Goal: Task Accomplishment & Management: Use online tool/utility

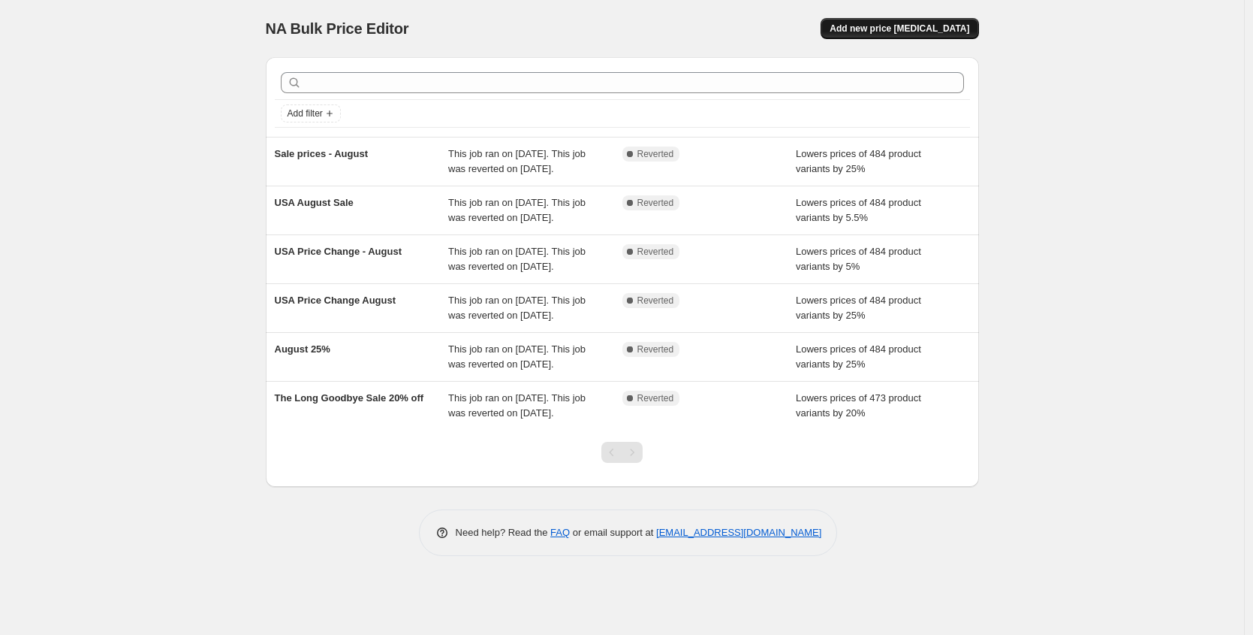
click at [949, 29] on span "Add new price [MEDICAL_DATA]" at bounding box center [900, 29] width 140 height 12
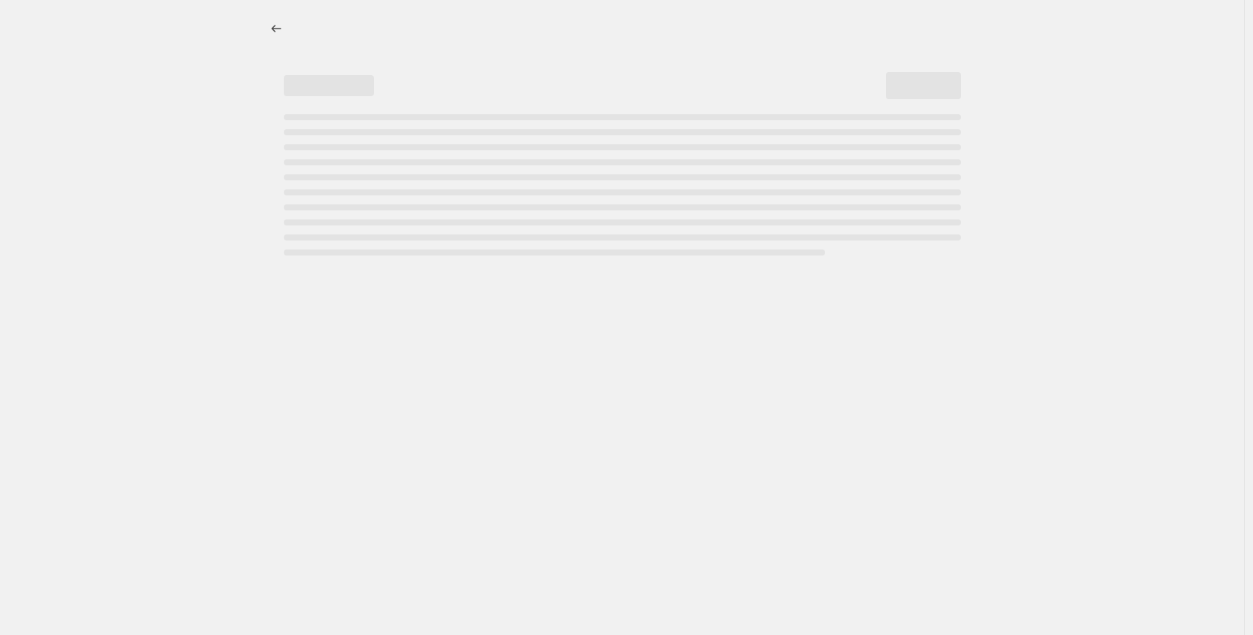
select select "percentage"
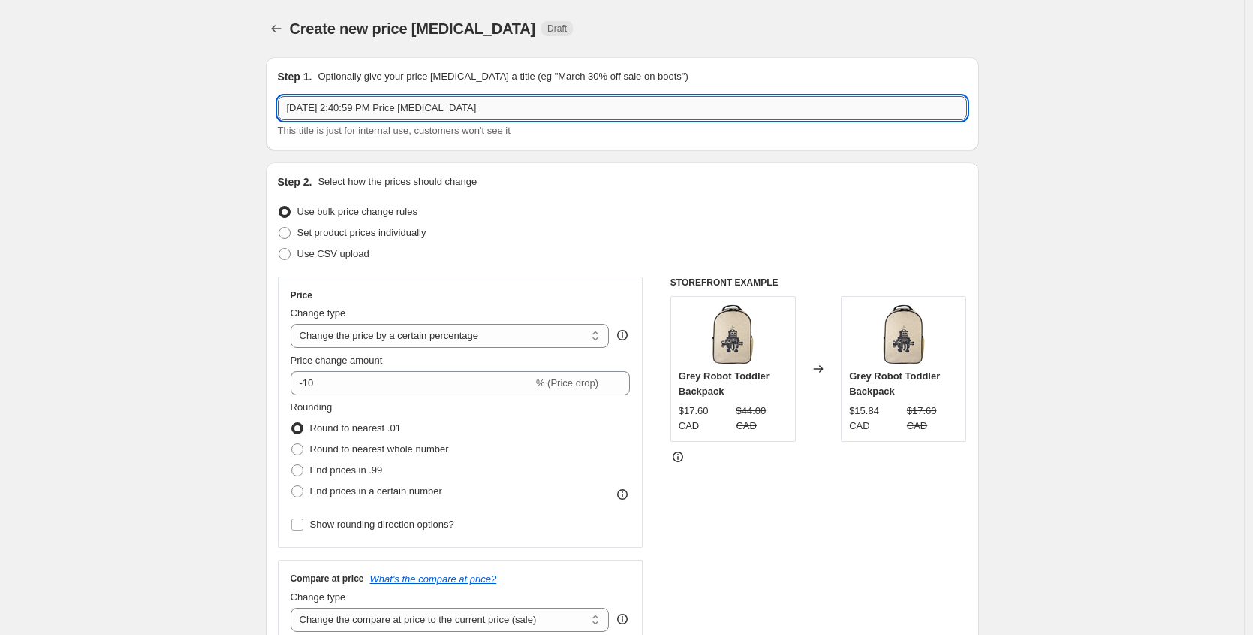
click at [391, 96] on input "Aug 25, 2025, 2:40:59 PM Price change job" at bounding box center [622, 108] width 689 height 24
drag, startPoint x: 513, startPoint y: 109, endPoint x: 180, endPoint y: 92, distance: 333.1
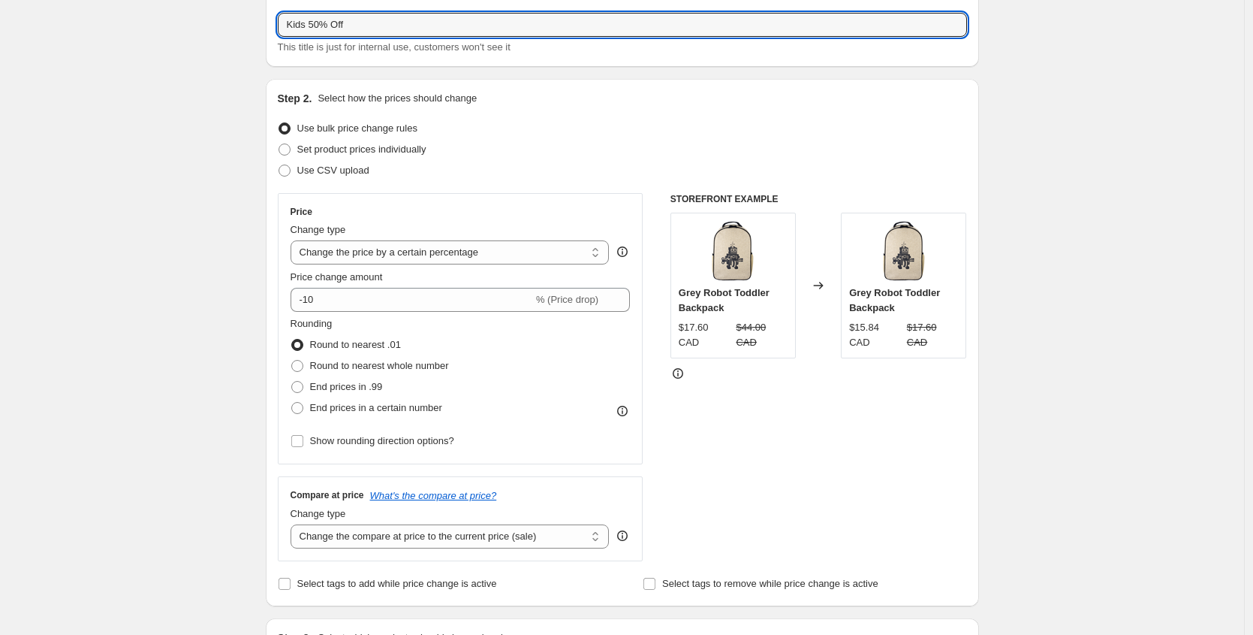
scroll to position [114, 0]
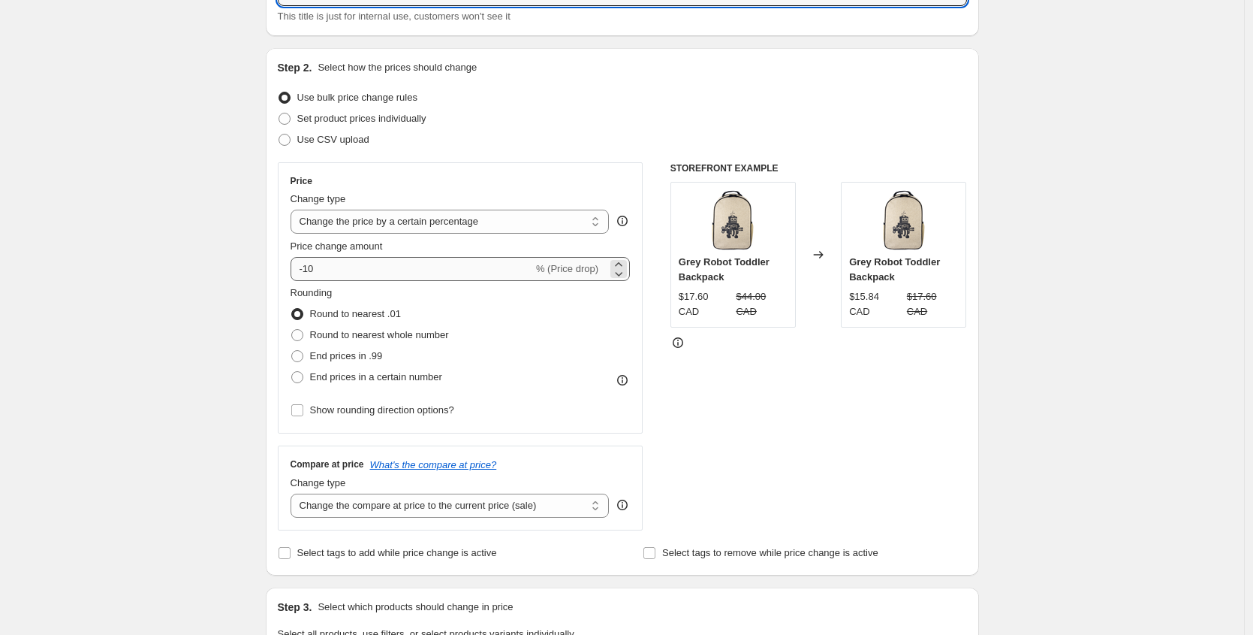
type input "Kids 50% Off"
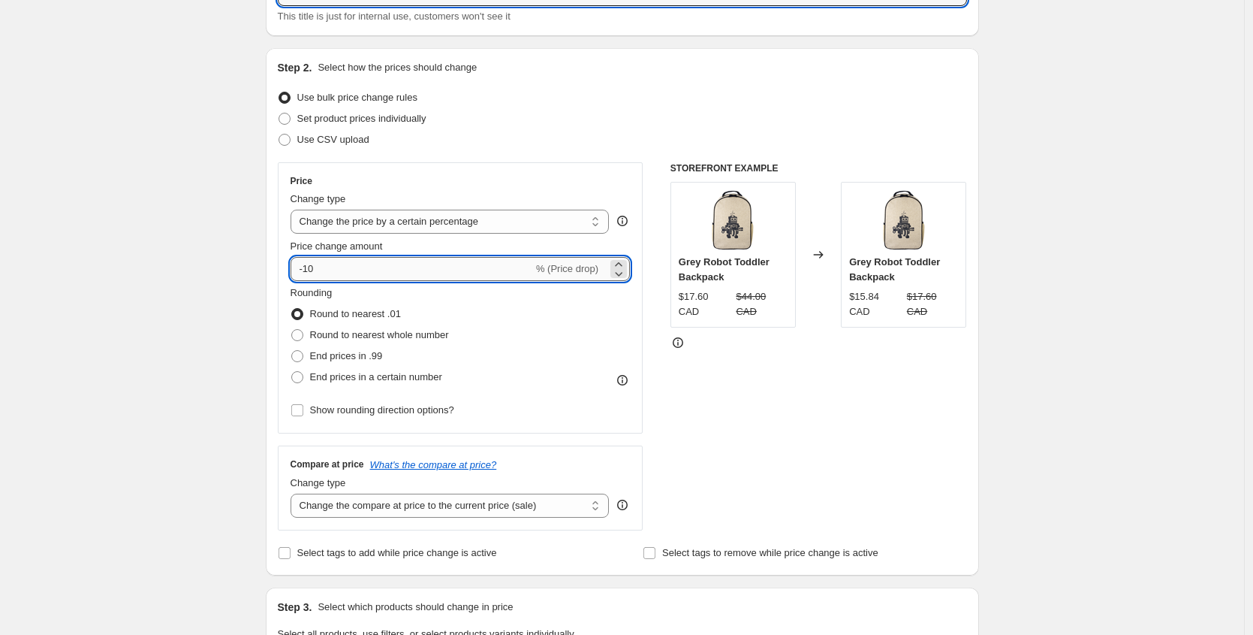
click at [355, 268] on input "-10" at bounding box center [412, 269] width 243 height 24
type input "-1"
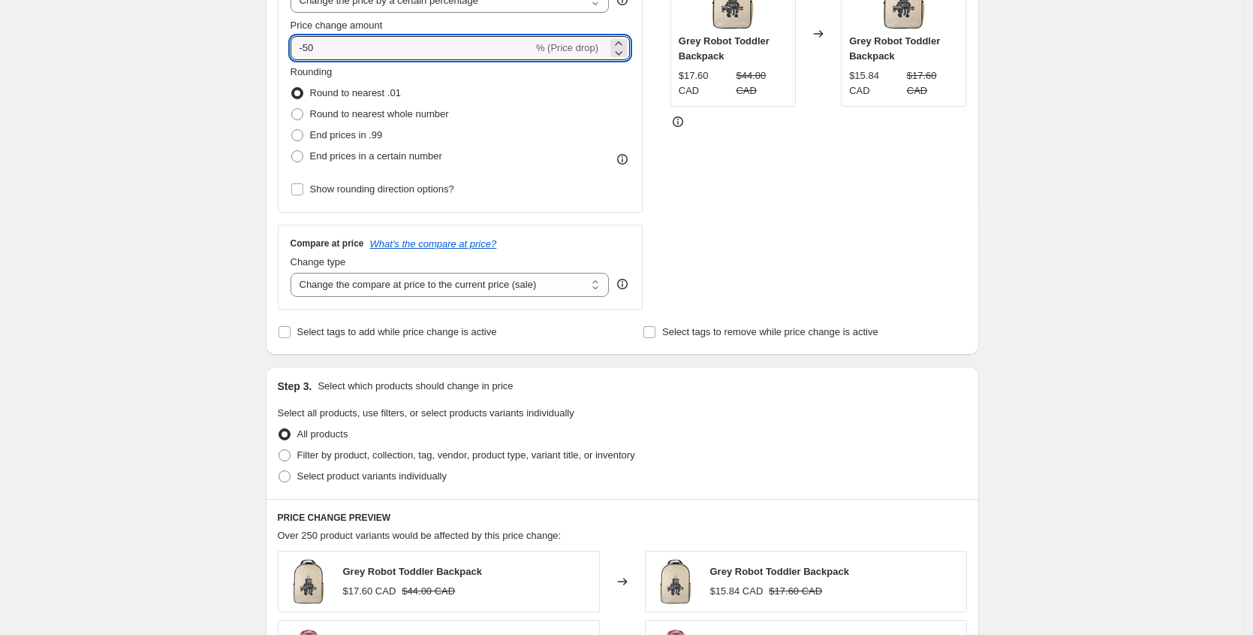
scroll to position [348, 0]
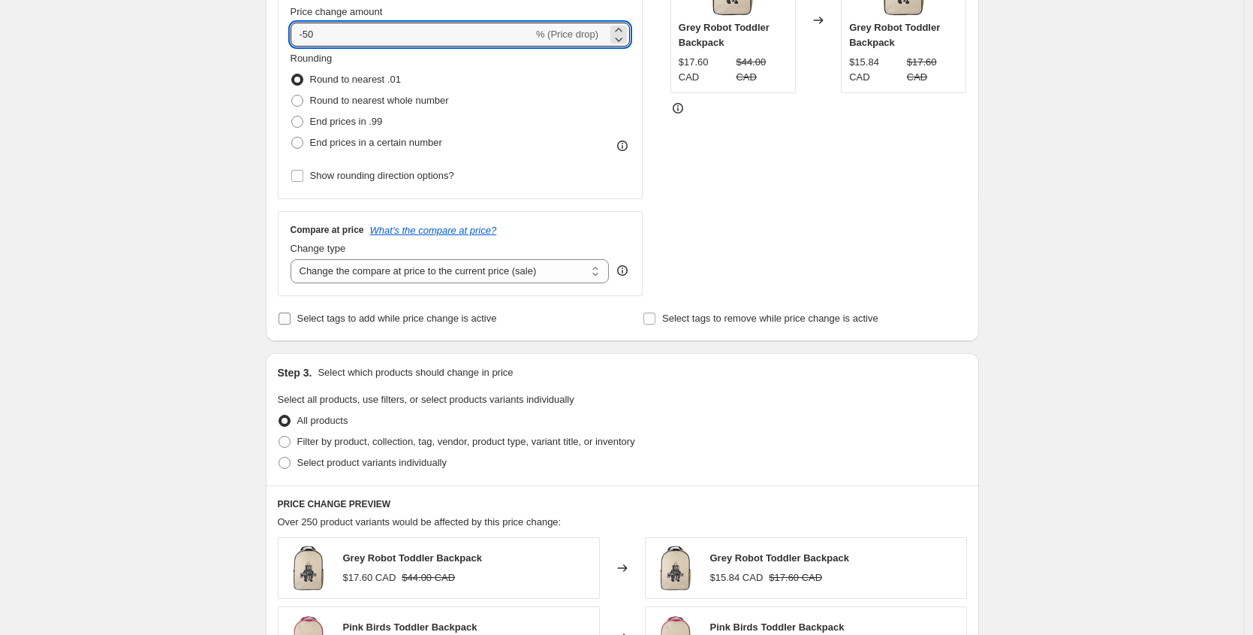
type input "-50"
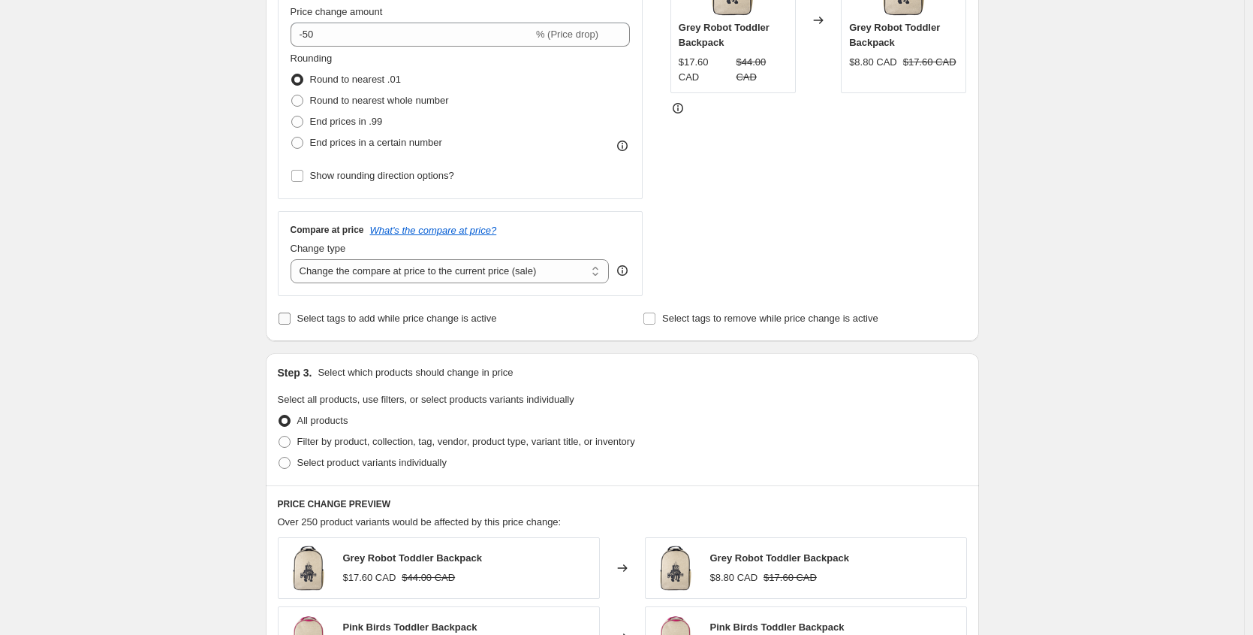
click at [363, 315] on span "Select tags to add while price change is active" at bounding box center [397, 317] width 200 height 11
click at [291, 315] on input "Select tags to add while price change is active" at bounding box center [285, 318] width 12 height 12
checkbox input "true"
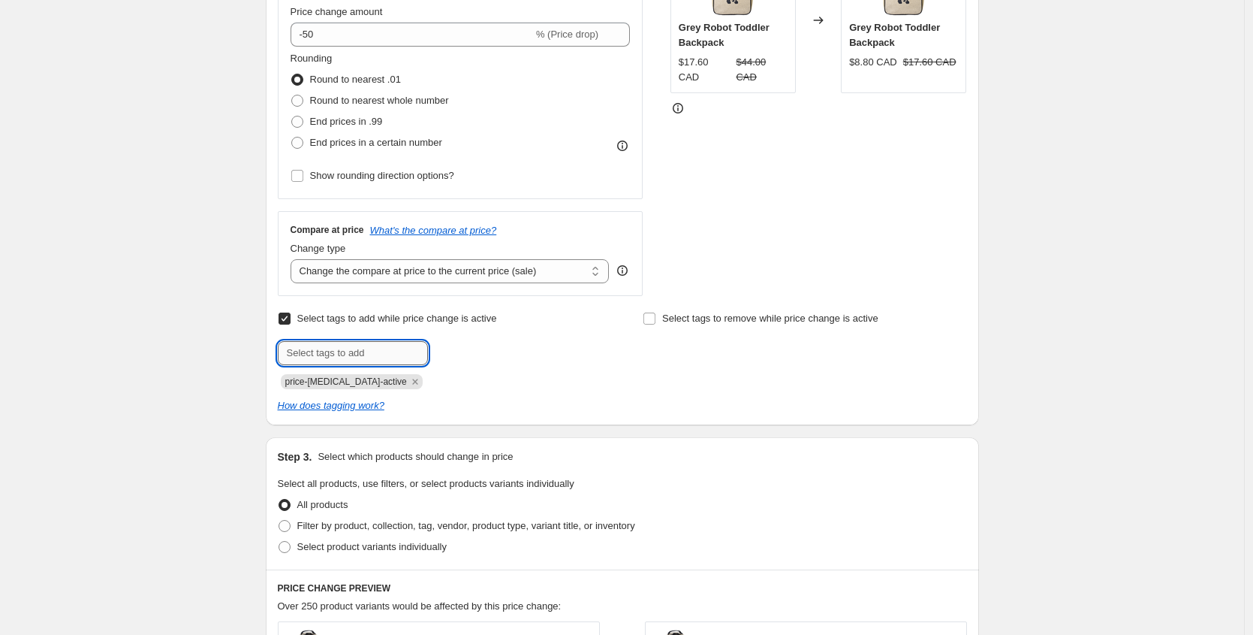
click at [354, 350] on input "text" at bounding box center [353, 353] width 150 height 24
type input "KIDS50"
click at [209, 378] on div "Create new price change job. This page is ready Create new price change job Dra…" at bounding box center [622, 491] width 1244 height 1679
click at [189, 382] on div "Create new price change job. This page is ready Create new price change job Dra…" at bounding box center [622, 491] width 1244 height 1679
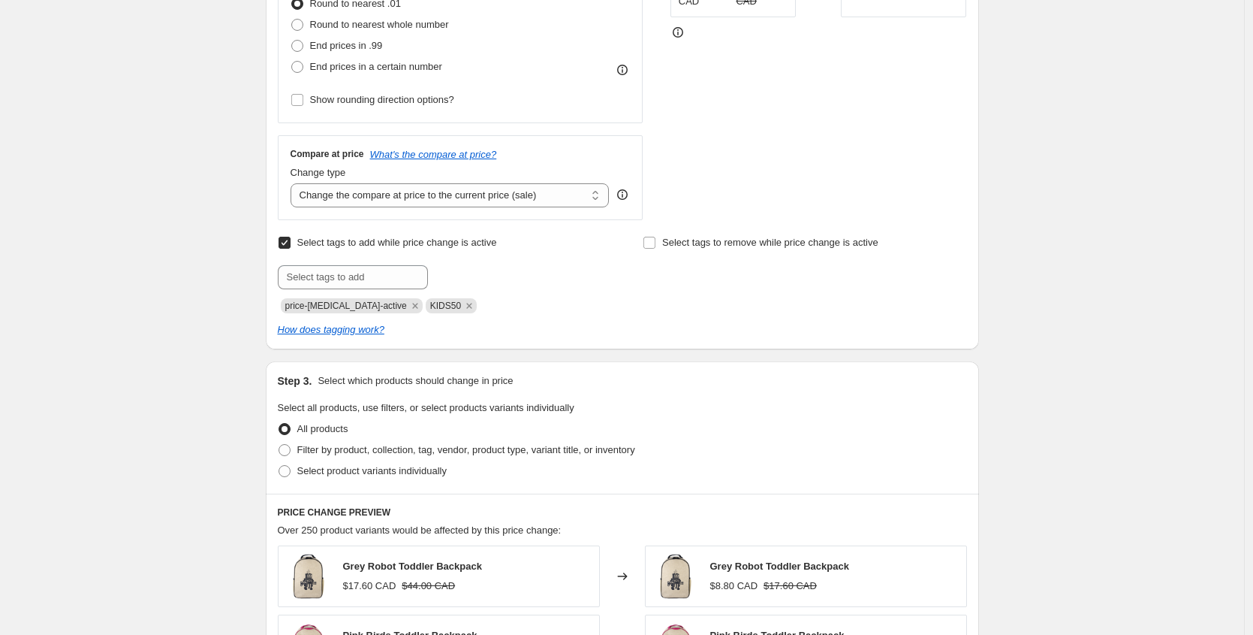
scroll to position [533, 0]
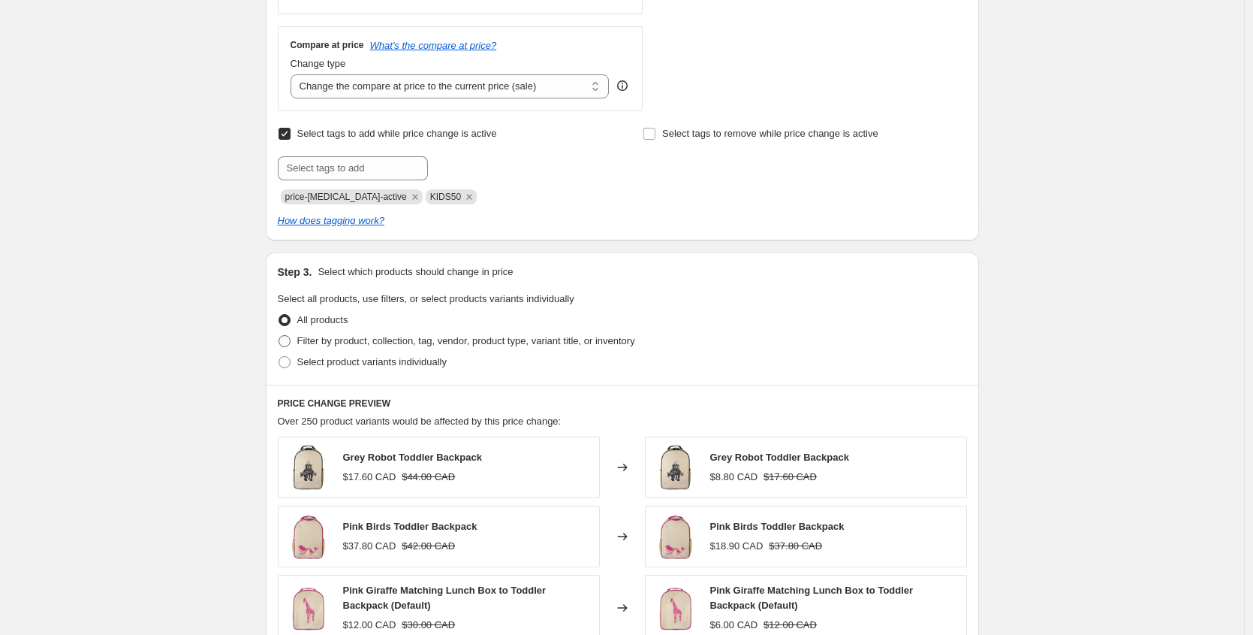
click at [355, 346] on span "Filter by product, collection, tag, vendor, product type, variant title, or inv…" at bounding box center [466, 340] width 338 height 11
click at [279, 336] on input "Filter by product, collection, tag, vendor, product type, variant title, or inv…" at bounding box center [279, 335] width 1 height 1
radio input "true"
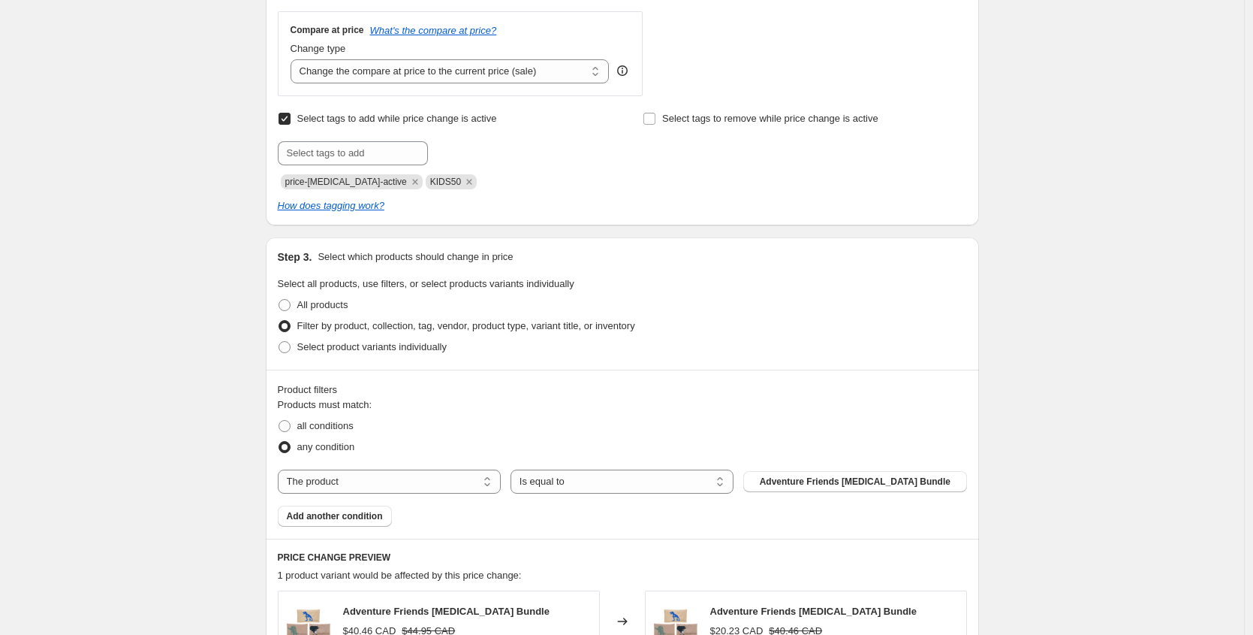
scroll to position [714, 0]
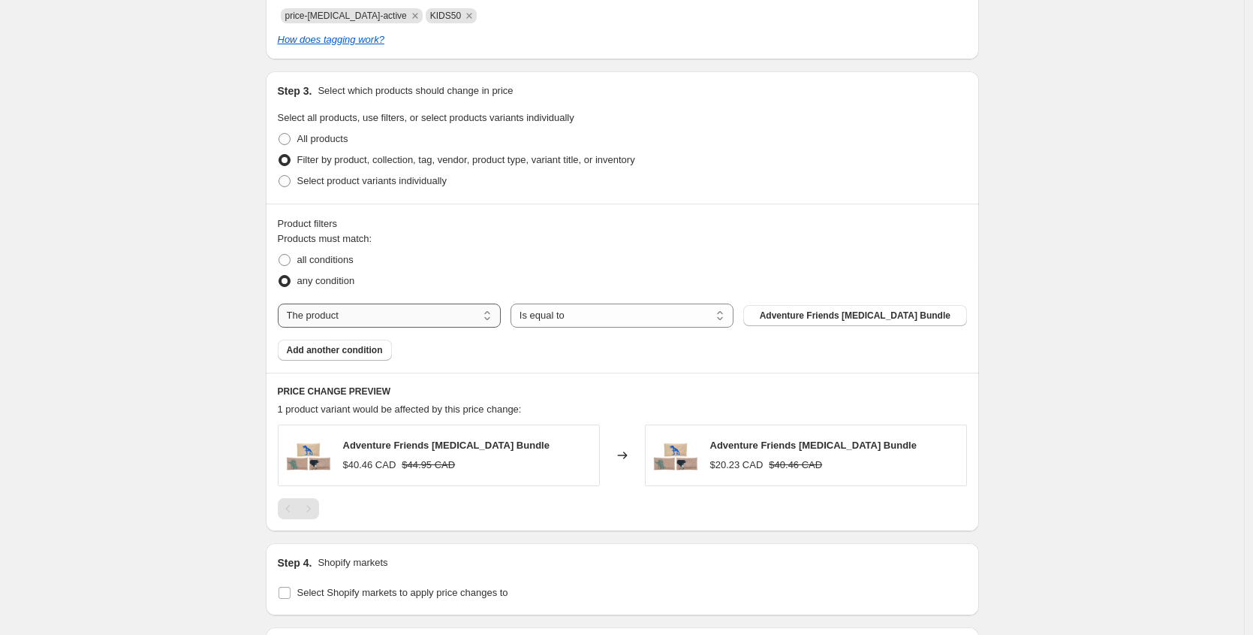
click at [349, 306] on select "The product The product's collection The product's tag The product's vendor The…" at bounding box center [389, 315] width 223 height 24
select select "collection"
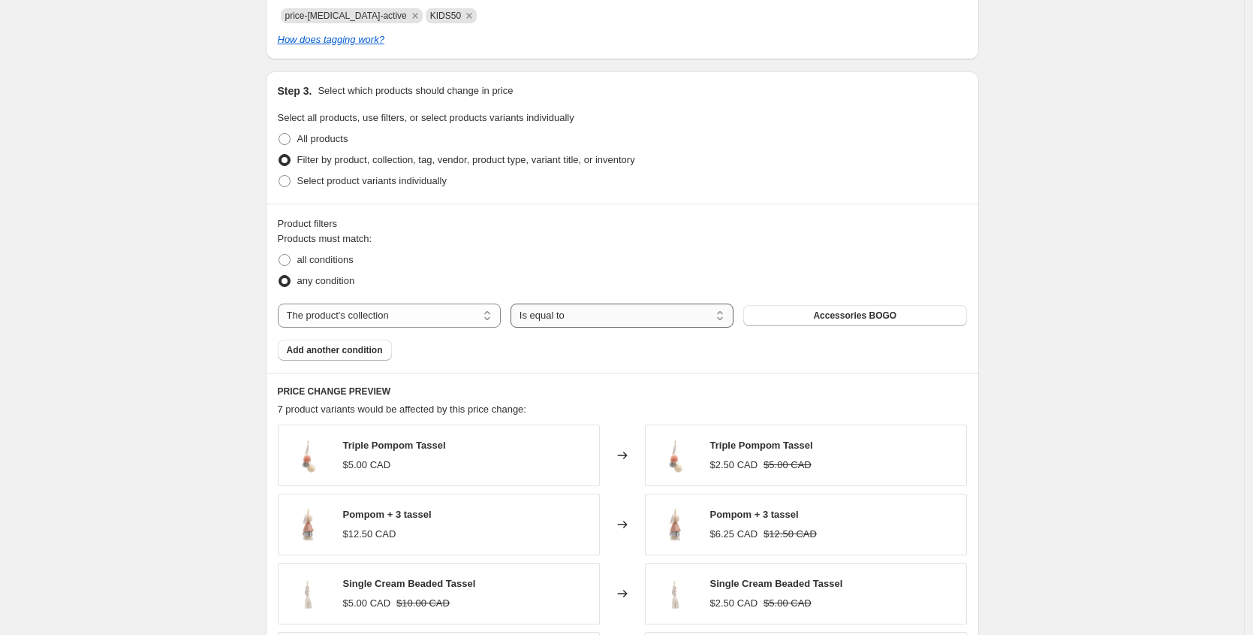
click at [611, 323] on select "Is equal to Is not equal to" at bounding box center [622, 315] width 223 height 24
click at [514, 303] on select "Is equal to Is not equal to" at bounding box center [622, 315] width 223 height 24
click at [805, 317] on button "Accessories BOGO" at bounding box center [854, 315] width 223 height 21
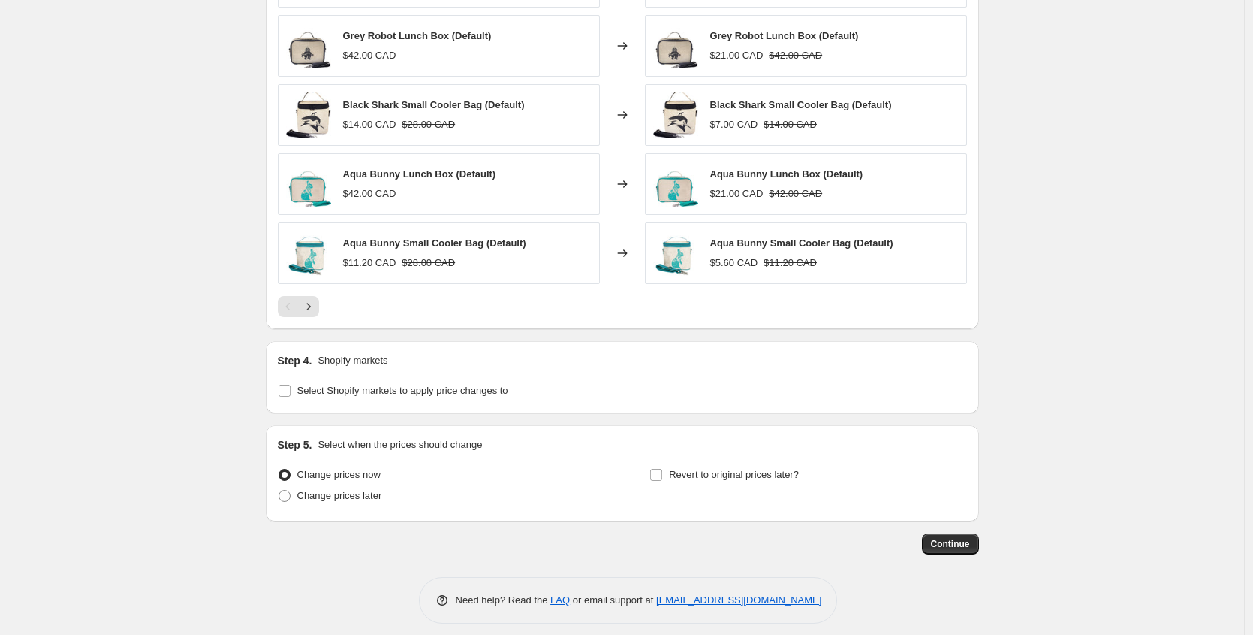
scroll to position [1204, 0]
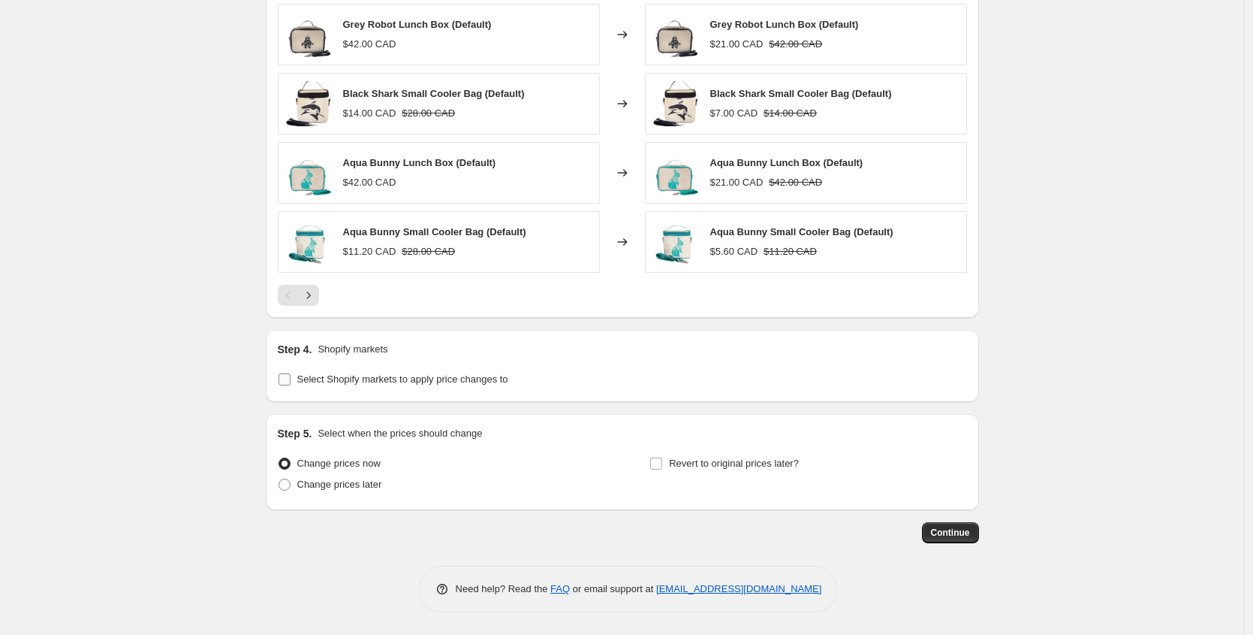
click at [501, 382] on span "Select Shopify markets to apply price changes to" at bounding box center [402, 378] width 211 height 11
click at [291, 382] on input "Select Shopify markets to apply price changes to" at bounding box center [285, 379] width 12 height 12
checkbox input "true"
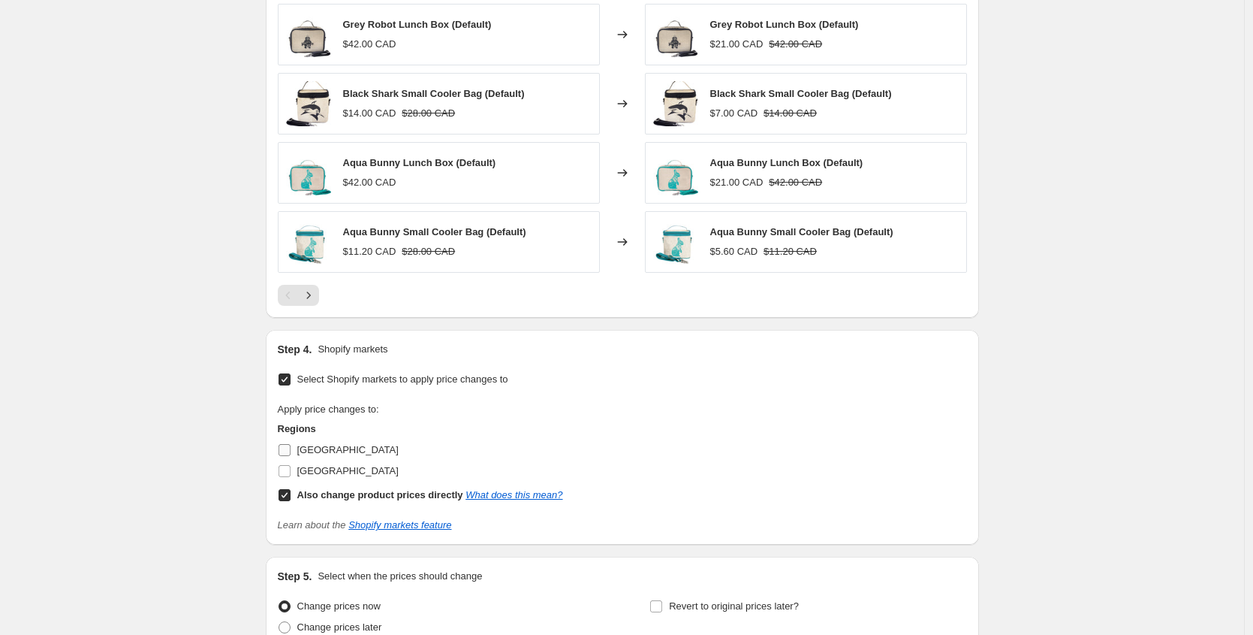
click at [322, 447] on span "[GEOGRAPHIC_DATA]" at bounding box center [347, 449] width 101 height 11
click at [291, 447] on input "[GEOGRAPHIC_DATA]" at bounding box center [285, 450] width 12 height 12
checkbox input "true"
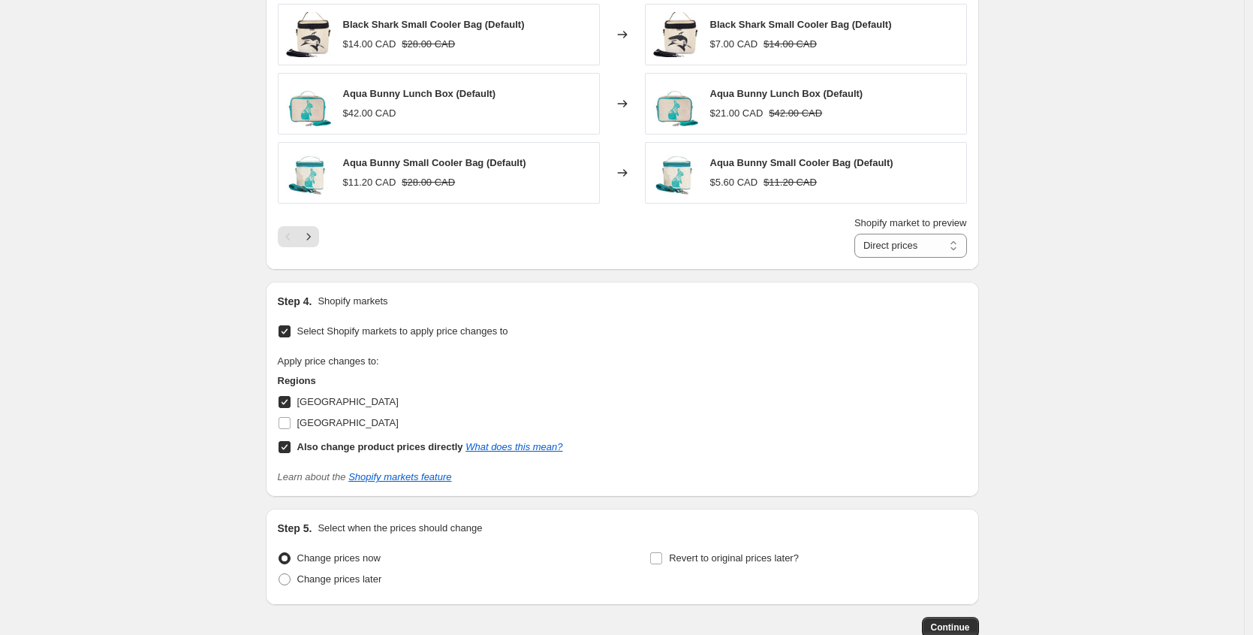
scroll to position [1286, 0]
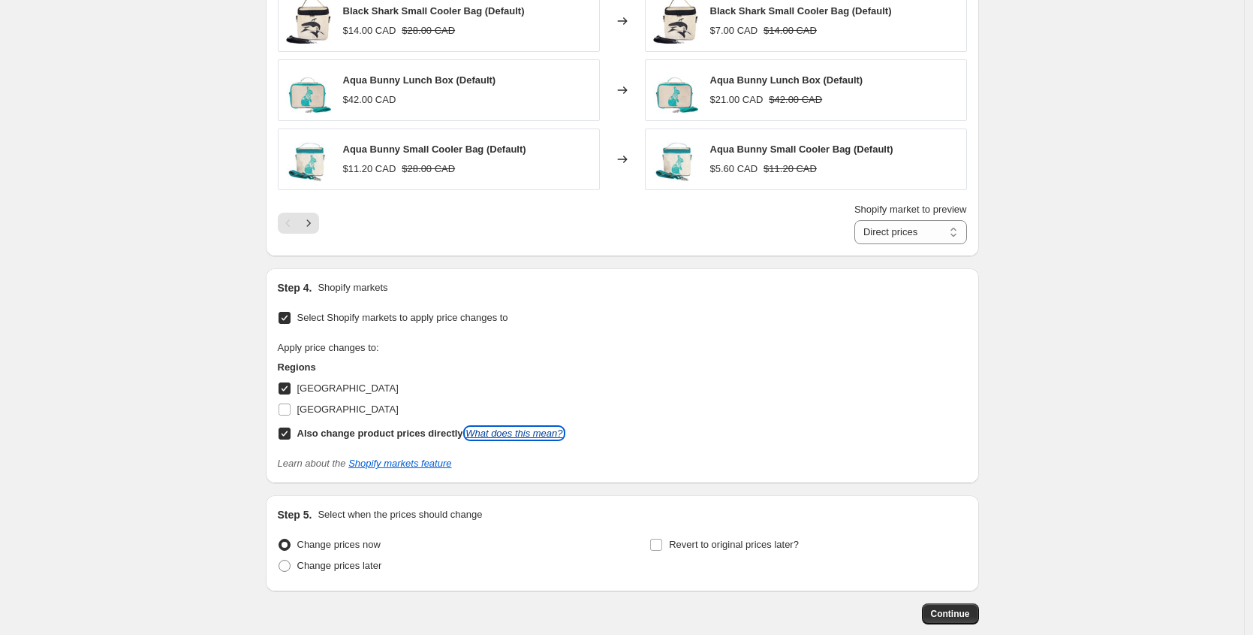
click at [505, 439] on link "What does this mean?" at bounding box center [514, 432] width 97 height 11
click at [330, 409] on span "[GEOGRAPHIC_DATA]" at bounding box center [347, 408] width 101 height 11
click at [291, 409] on input "[GEOGRAPHIC_DATA]" at bounding box center [285, 409] width 12 height 12
checkbox input "true"
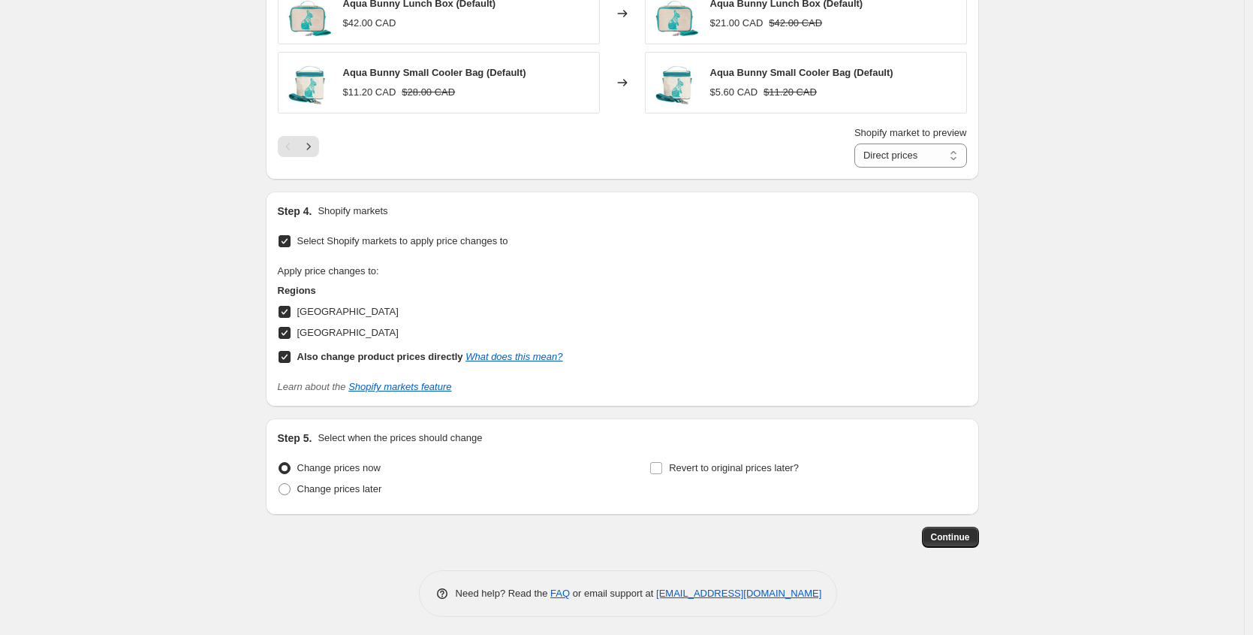
scroll to position [1368, 0]
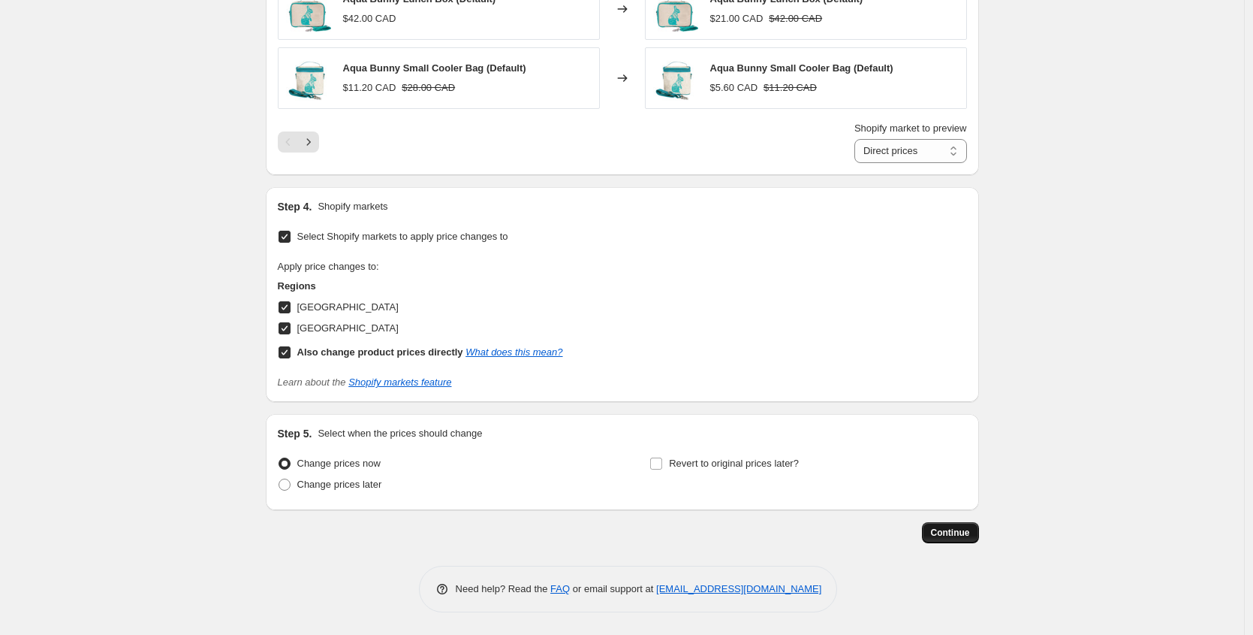
click at [964, 535] on span "Continue" at bounding box center [950, 532] width 39 height 12
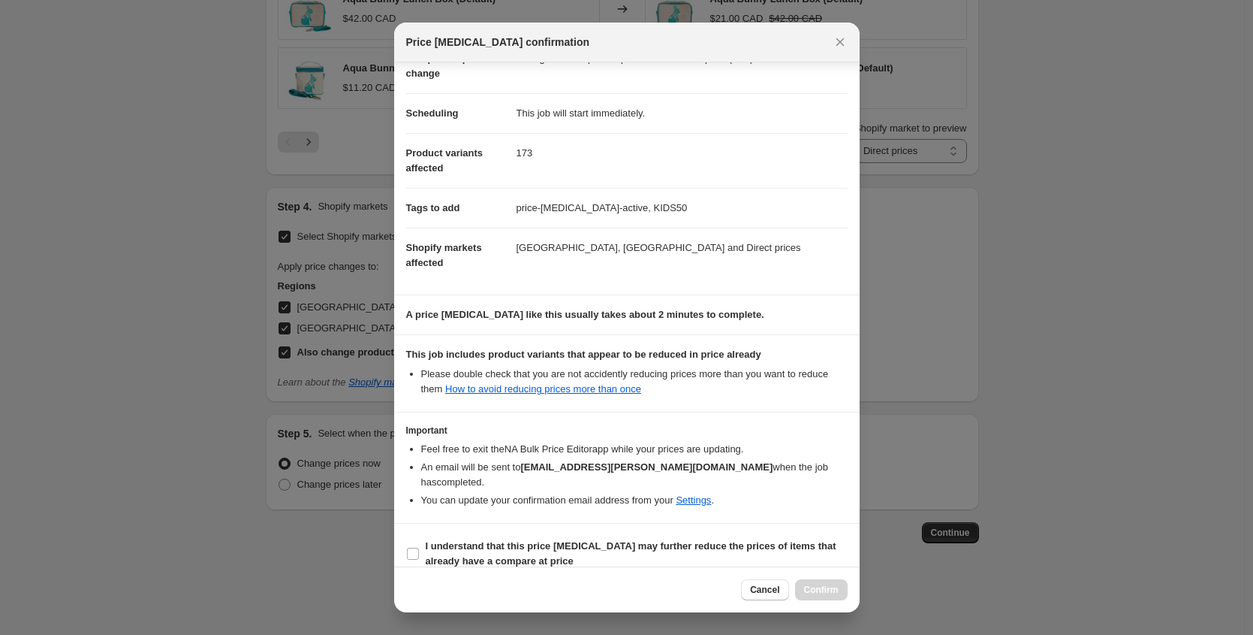
scroll to position [92, 0]
click at [507, 538] on b "I understand that this price change job may further reduce the prices of items …" at bounding box center [631, 551] width 411 height 26
click at [419, 545] on input "I understand that this price change job may further reduce the prices of items …" at bounding box center [413, 551] width 12 height 12
checkbox input "true"
click at [818, 587] on span "Confirm" at bounding box center [821, 590] width 35 height 12
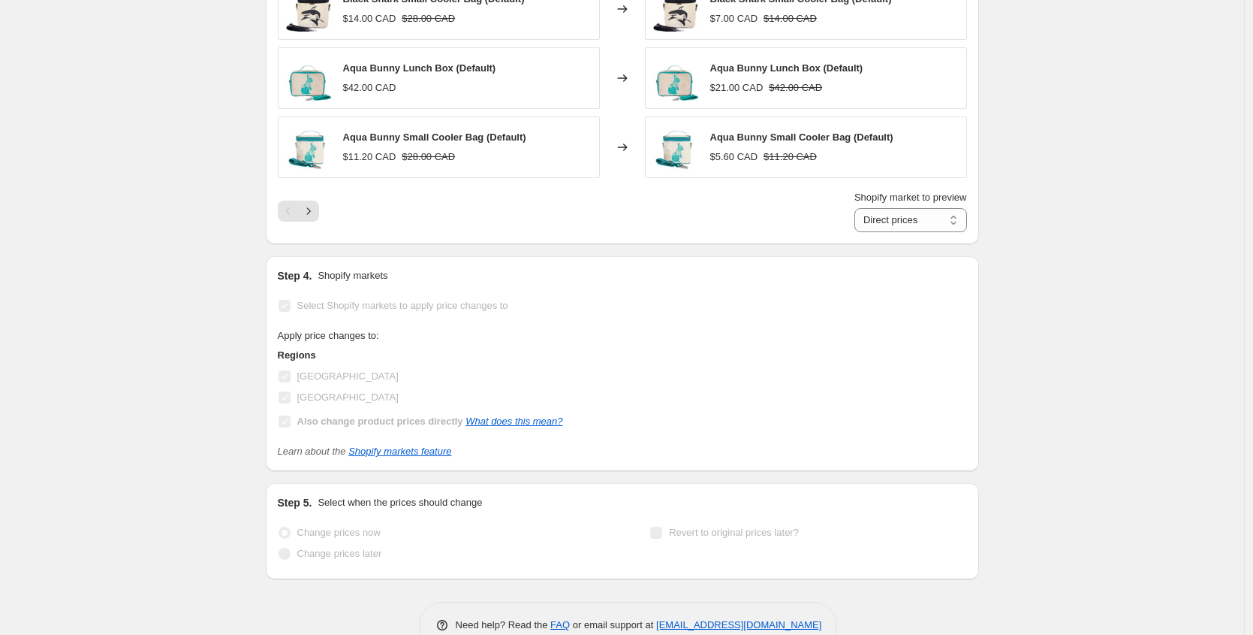
scroll to position [1407, 0]
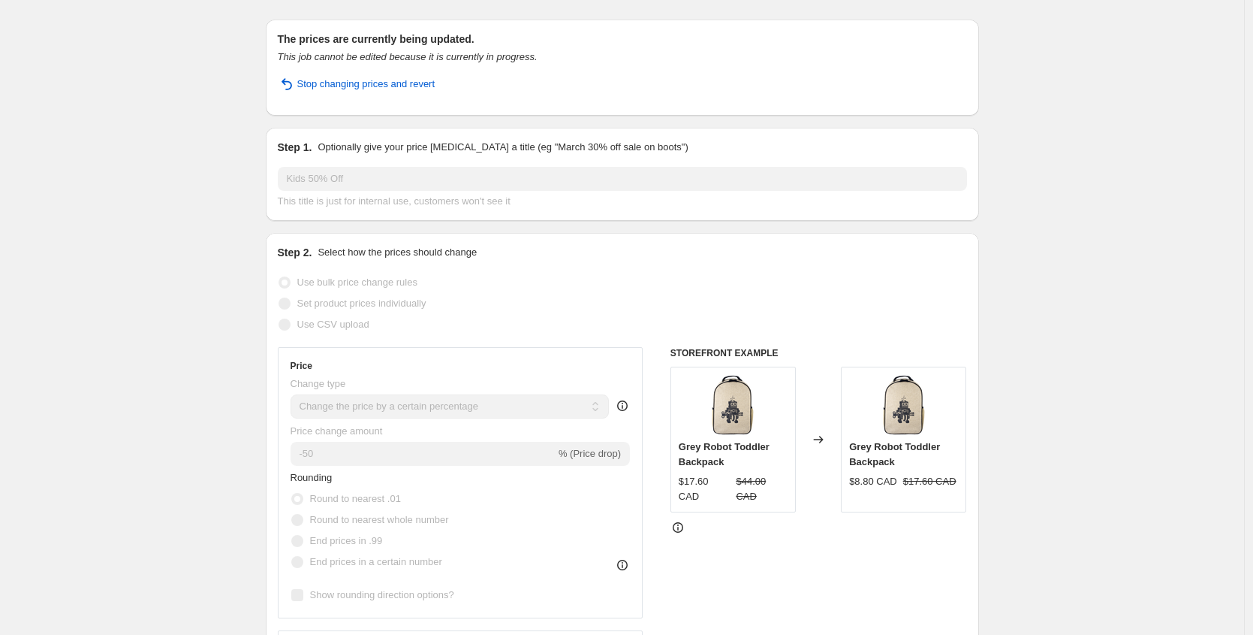
scroll to position [0, 0]
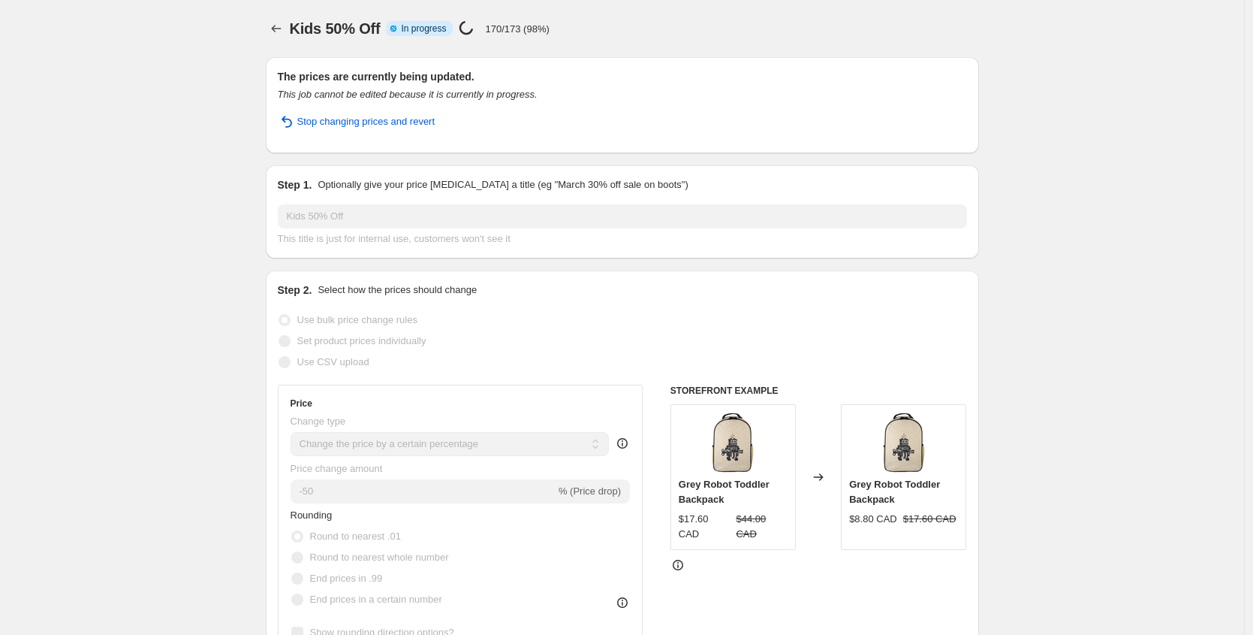
select select "percentage"
select select "collection"
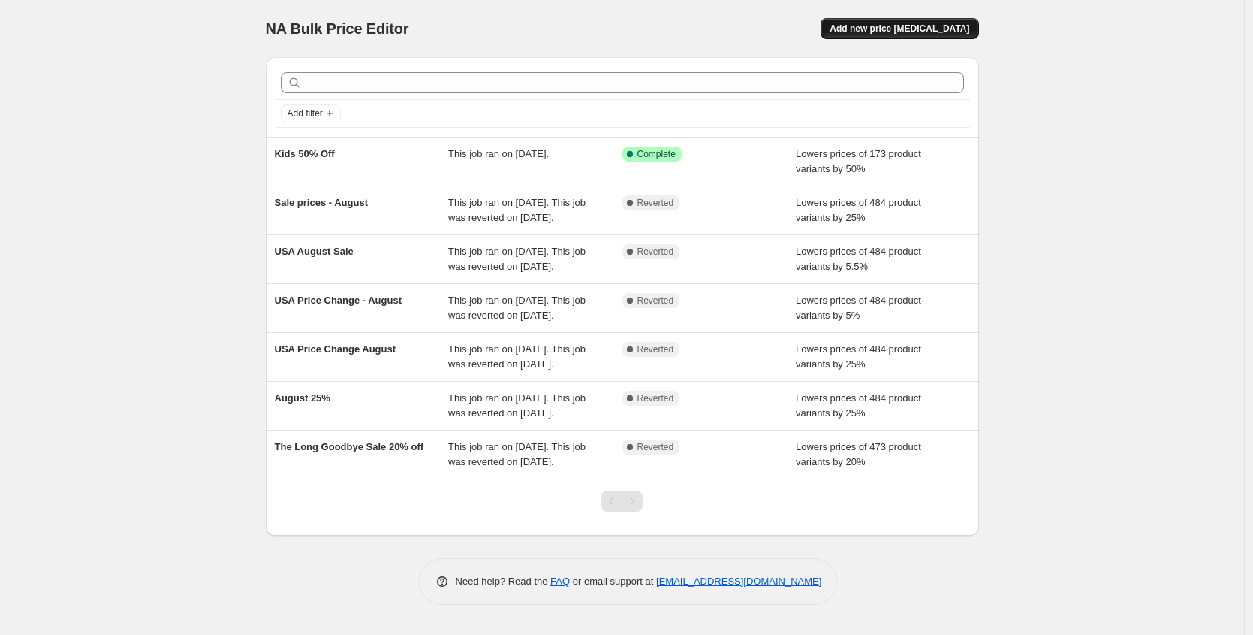
click at [891, 29] on span "Add new price [MEDICAL_DATA]" at bounding box center [900, 29] width 140 height 12
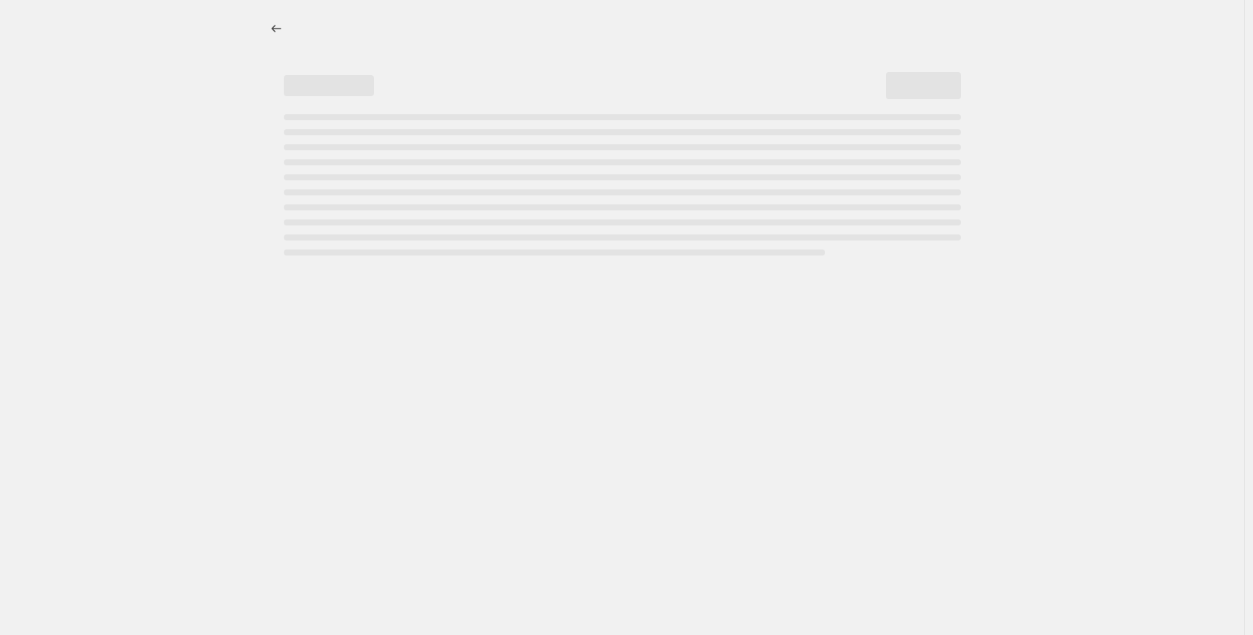
select select "percentage"
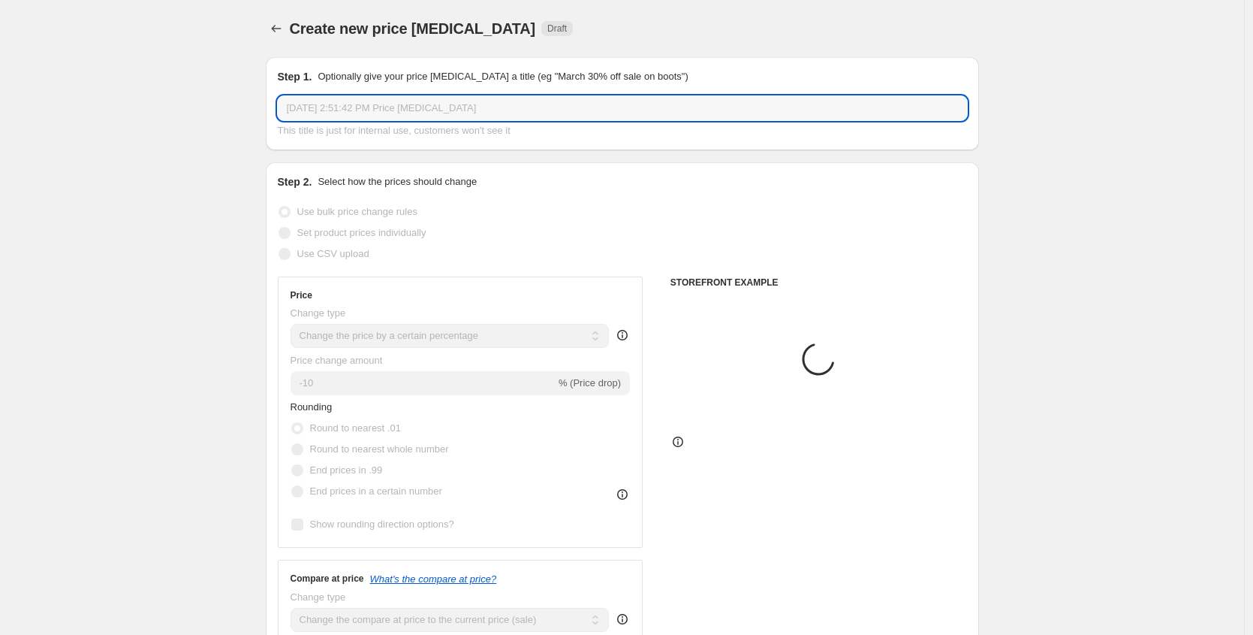
click at [339, 104] on input "Aug 25, 2025, 2:51:42 PM Price change job" at bounding box center [622, 108] width 689 height 24
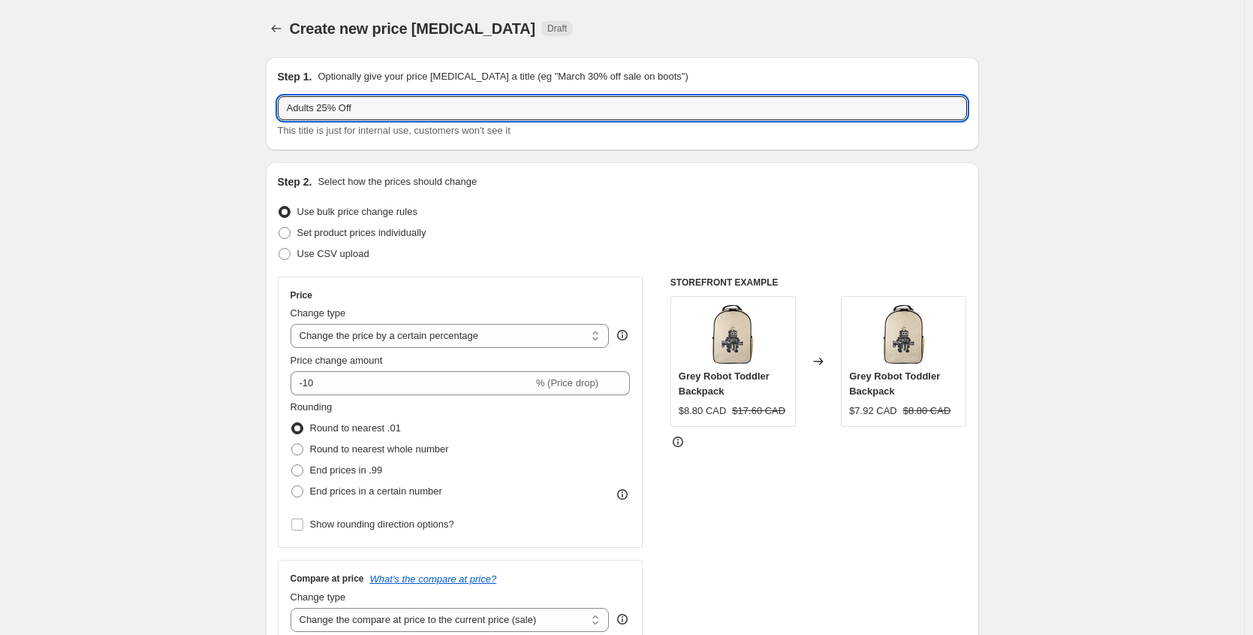
type input "Adults 25% Off"
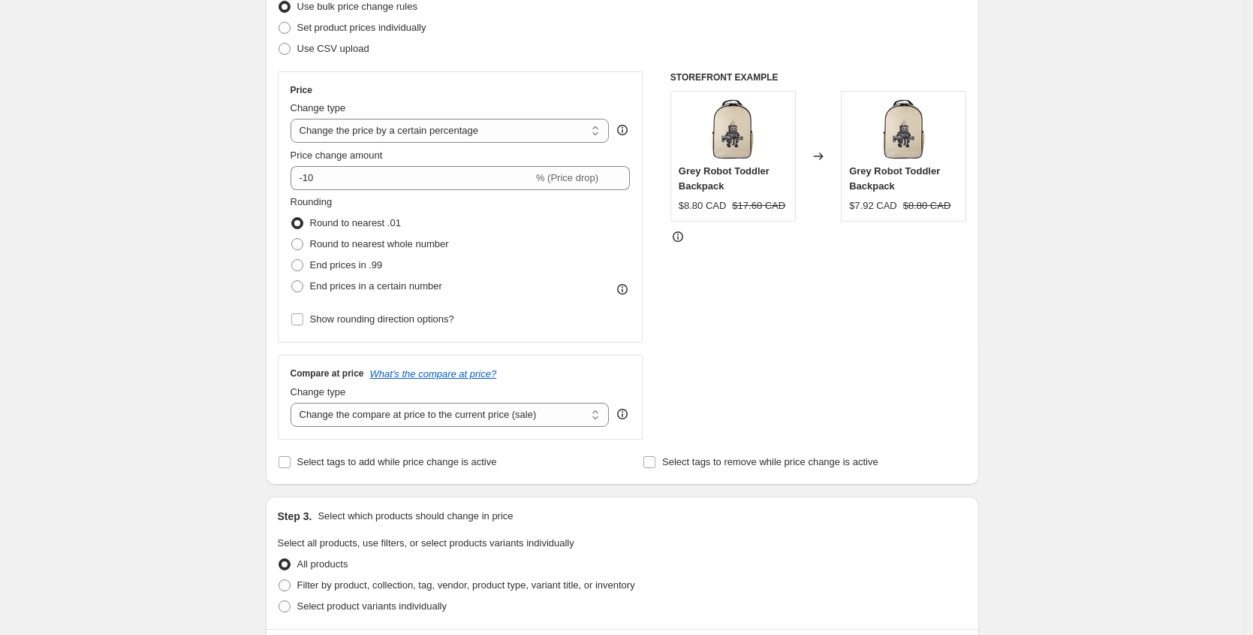
scroll to position [206, 0]
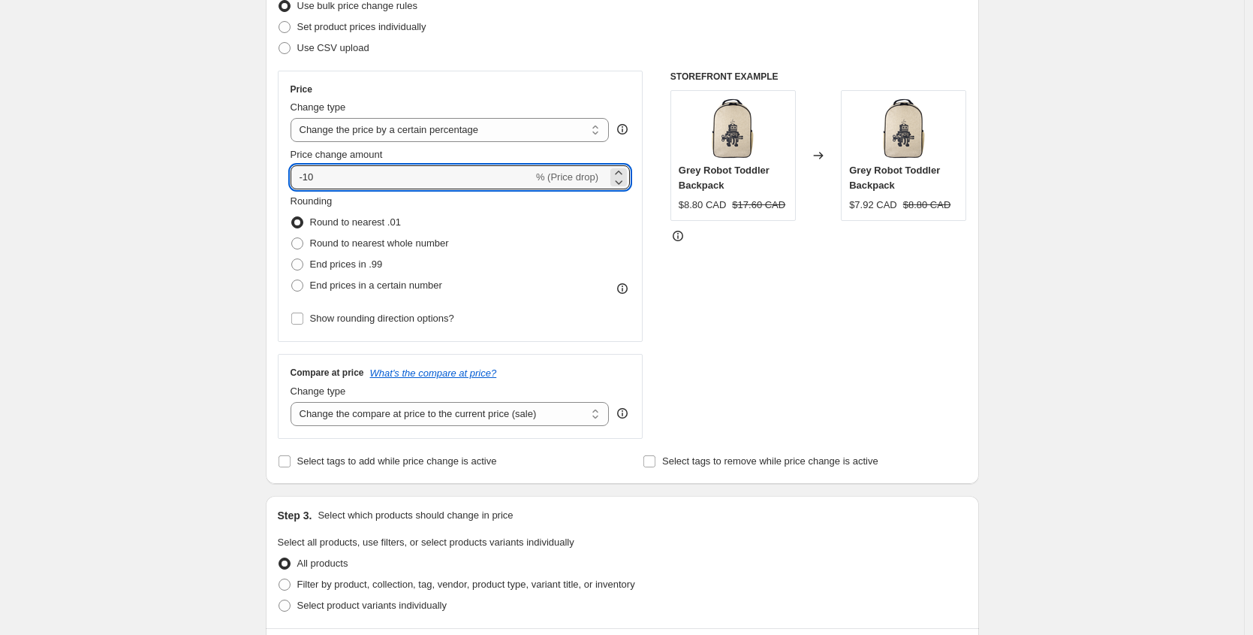
drag, startPoint x: 409, startPoint y: 179, endPoint x: 243, endPoint y: 170, distance: 167.0
click at [243, 170] on div "Create new price change job. This page is ready Create new price change job Dra…" at bounding box center [622, 591] width 1244 height 1595
type input "-25"
click at [185, 171] on div "Create new price change job. This page is ready Create new price change job Dra…" at bounding box center [622, 591] width 1244 height 1595
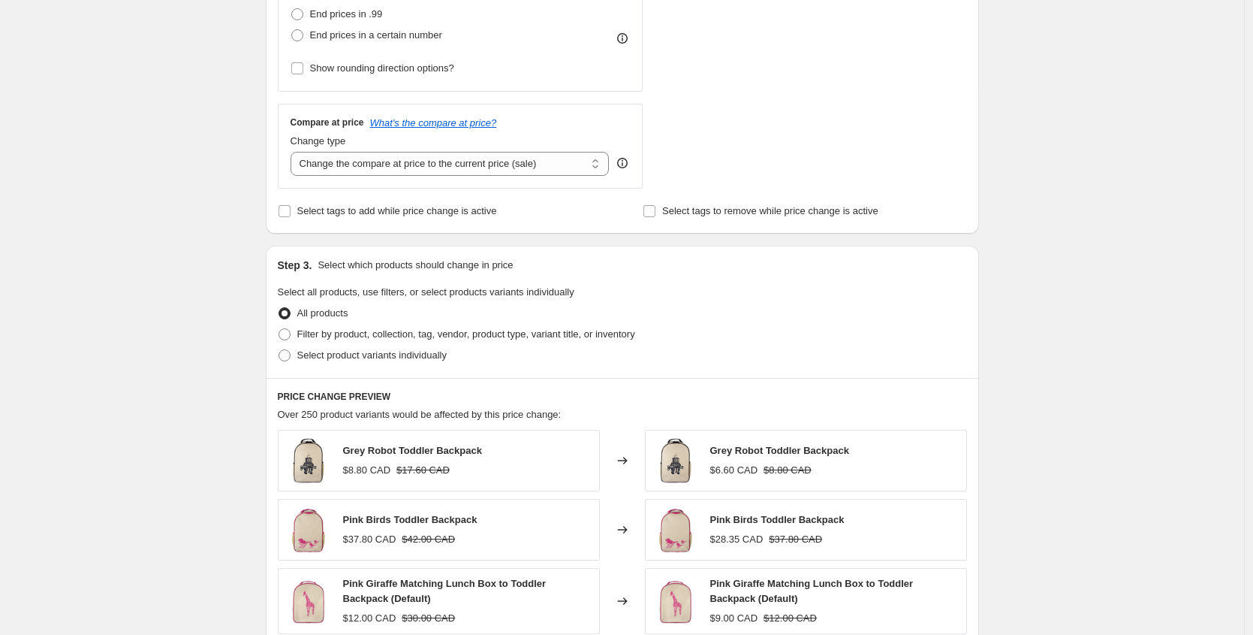
scroll to position [469, 0]
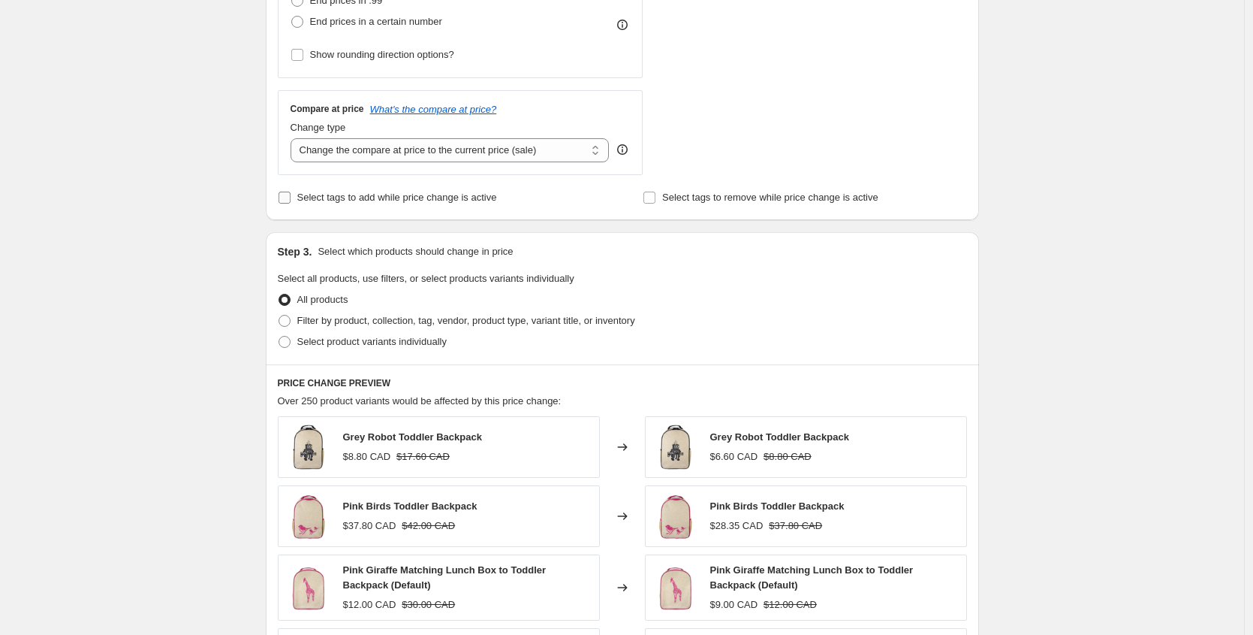
click at [392, 201] on span "Select tags to add while price change is active" at bounding box center [397, 197] width 200 height 11
click at [291, 201] on input "Select tags to add while price change is active" at bounding box center [285, 198] width 12 height 12
checkbox input "true"
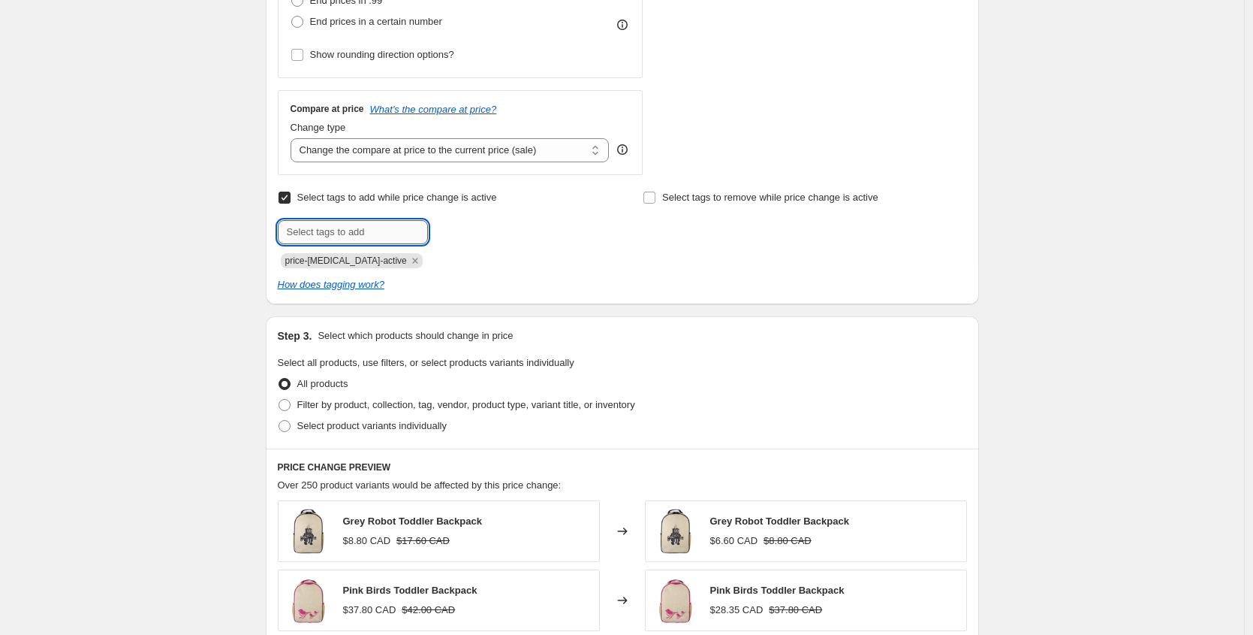
click at [376, 231] on input "text" at bounding box center [353, 232] width 150 height 24
type input "ADULT25"
click at [232, 293] on div "Create new price change job. This page is ready Create new price change job Dra…" at bounding box center [622, 370] width 1244 height 1679
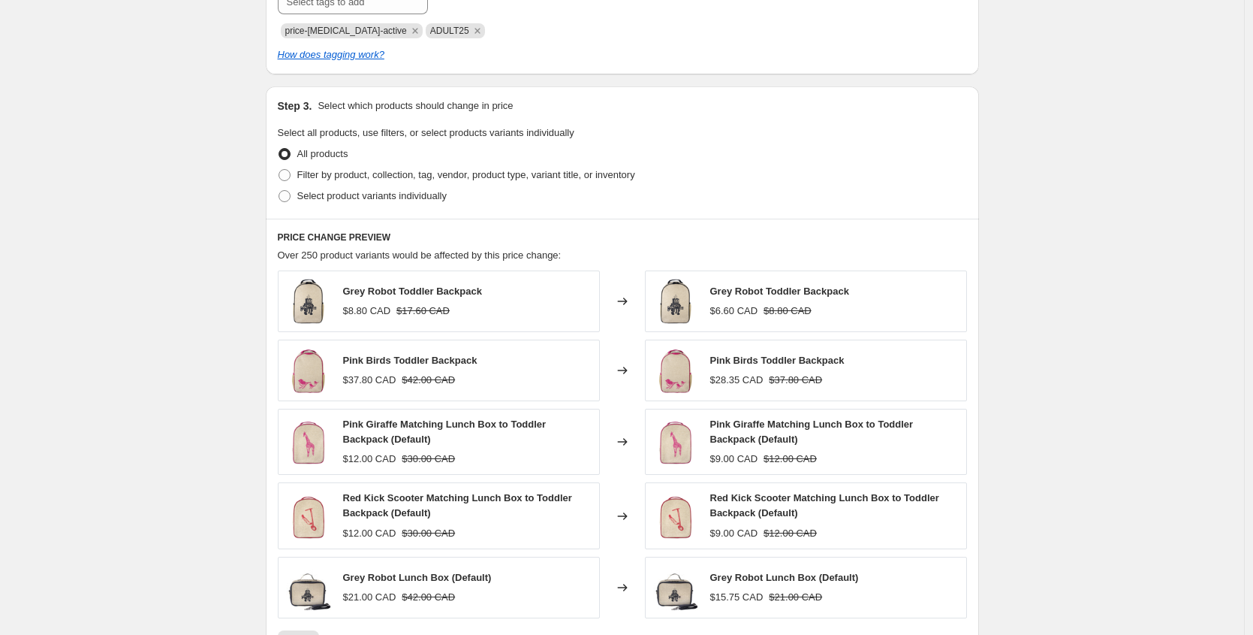
scroll to position [712, 0]
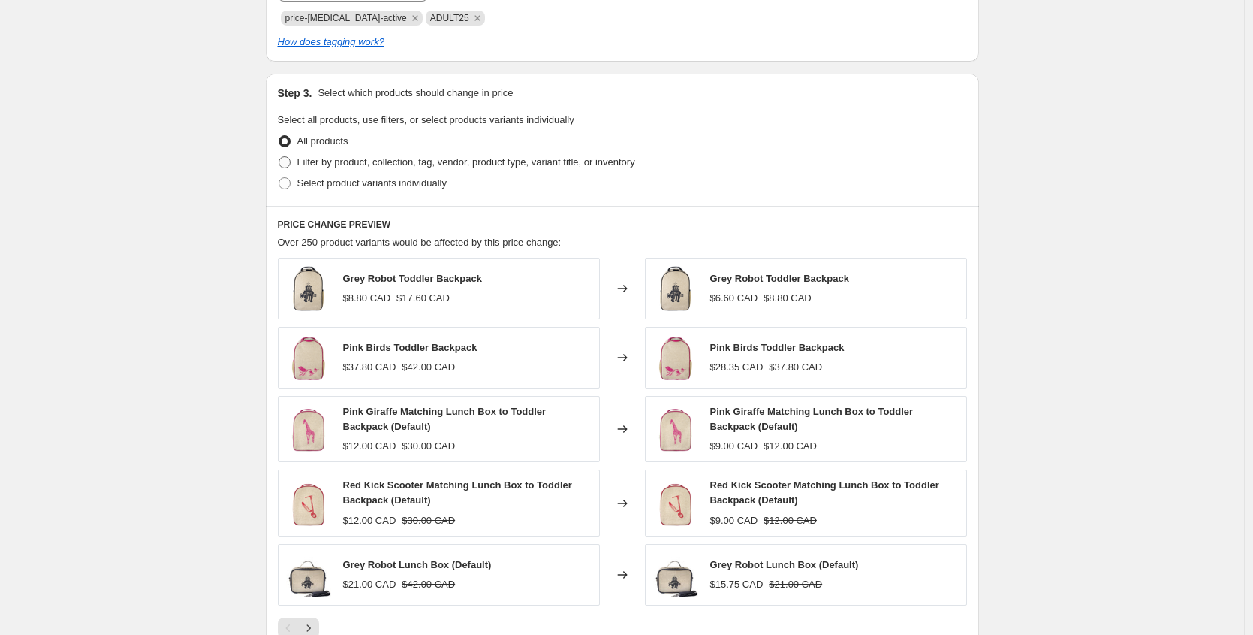
click at [528, 167] on span "Filter by product, collection, tag, vendor, product type, variant title, or inv…" at bounding box center [466, 161] width 338 height 11
click at [279, 157] on input "Filter by product, collection, tag, vendor, product type, variant title, or inv…" at bounding box center [279, 156] width 1 height 1
radio input "true"
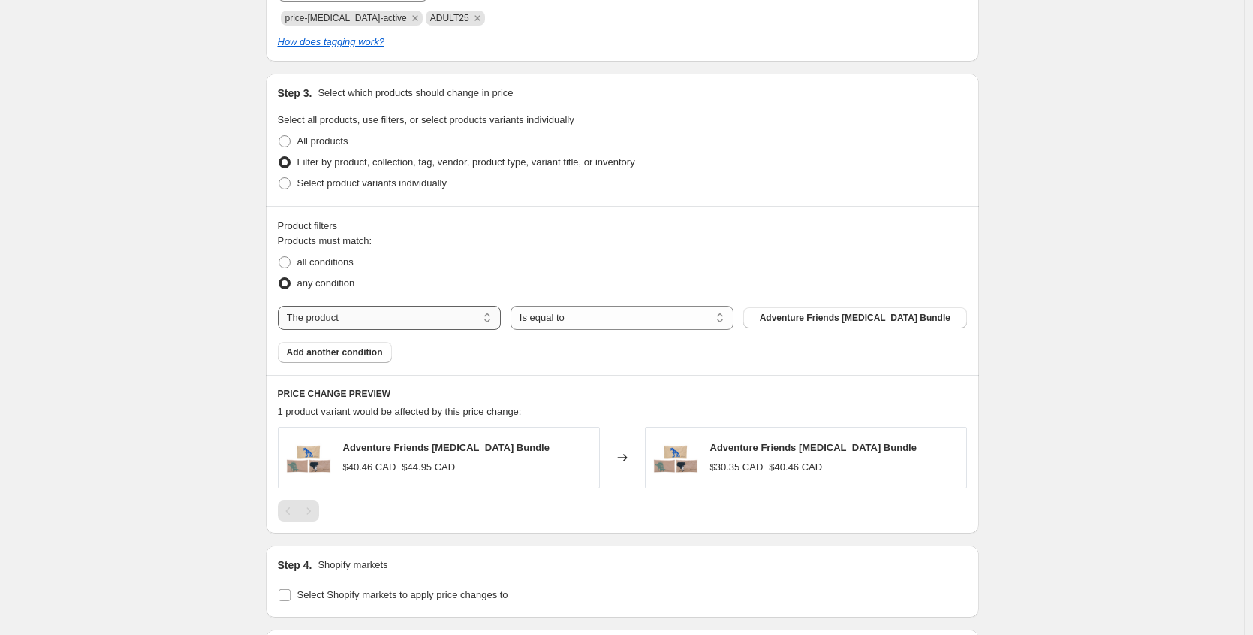
click at [461, 318] on select "The product The product's collection The product's tag The product's vendor The…" at bounding box center [389, 318] width 223 height 24
select select "collection"
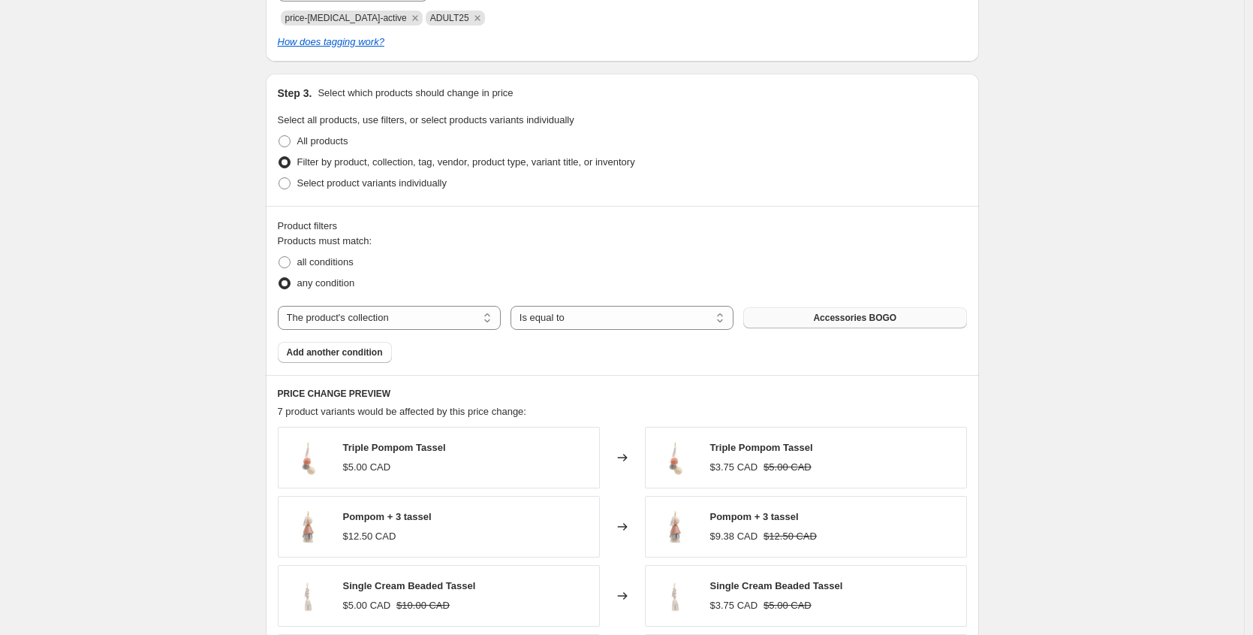
click at [810, 321] on button "Accessories BOGO" at bounding box center [854, 317] width 223 height 21
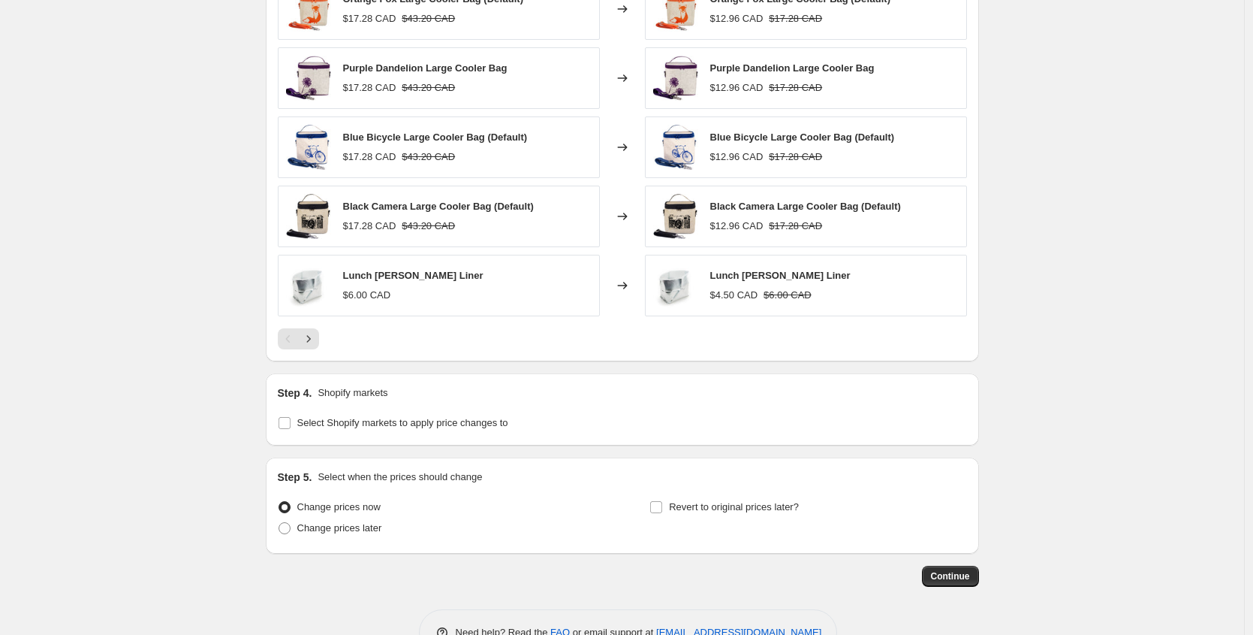
scroll to position [1204, 0]
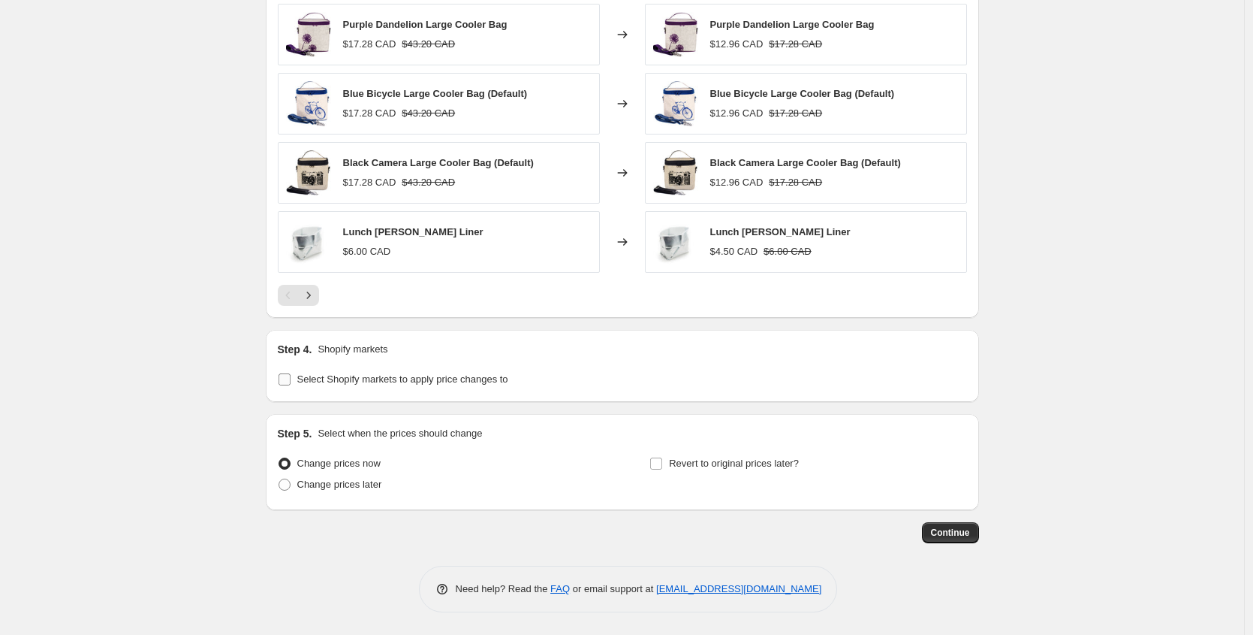
click at [467, 385] on span "Select Shopify markets to apply price changes to" at bounding box center [402, 379] width 211 height 15
click at [291, 385] on input "Select Shopify markets to apply price changes to" at bounding box center [285, 379] width 12 height 12
checkbox input "true"
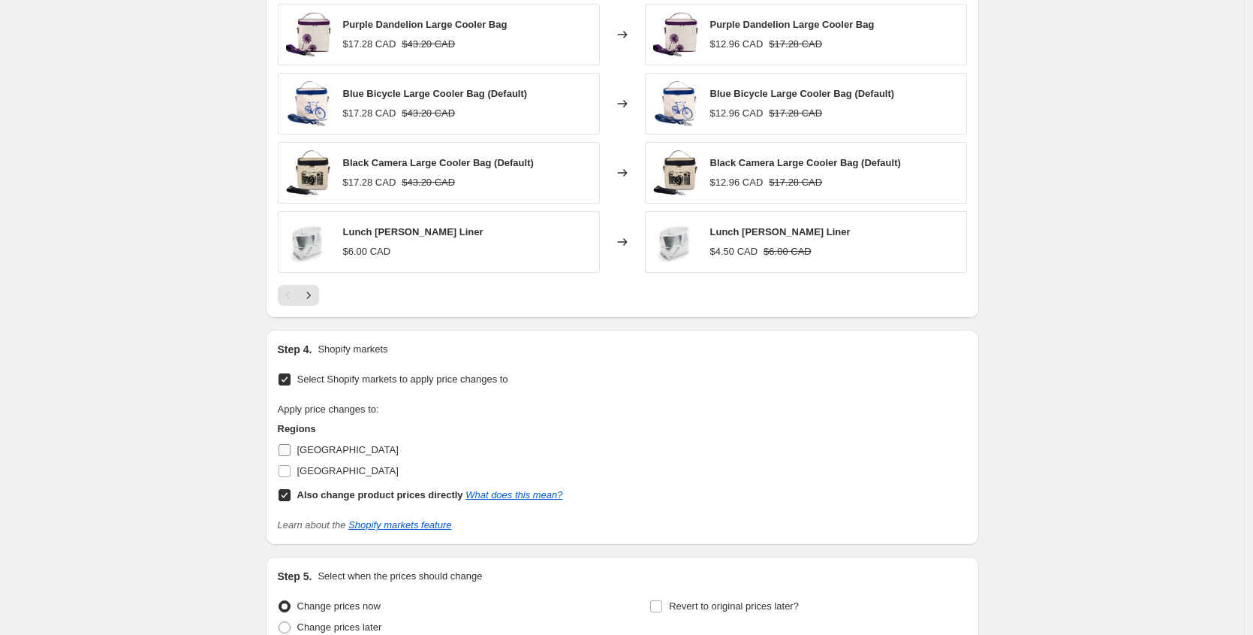
click at [301, 448] on span "[GEOGRAPHIC_DATA]" at bounding box center [347, 449] width 101 height 11
click at [291, 448] on input "[GEOGRAPHIC_DATA]" at bounding box center [285, 450] width 12 height 12
checkbox input "true"
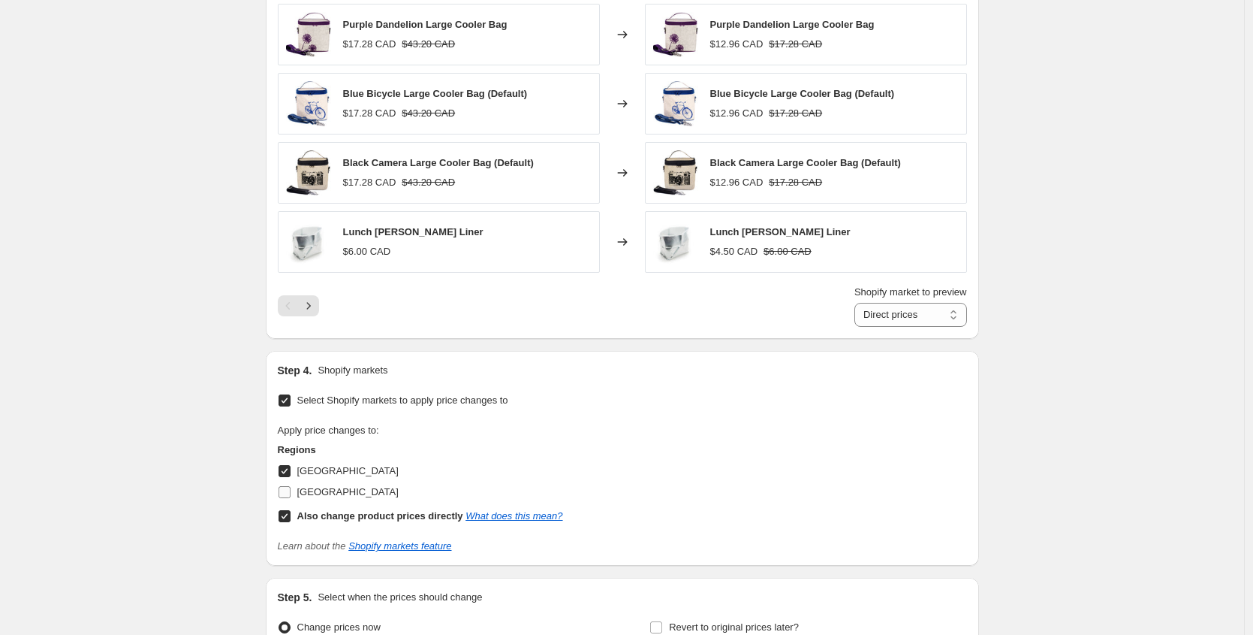
click at [331, 488] on span "[GEOGRAPHIC_DATA]" at bounding box center [347, 491] width 101 height 11
click at [291, 488] on input "[GEOGRAPHIC_DATA]" at bounding box center [285, 492] width 12 height 12
checkbox input "true"
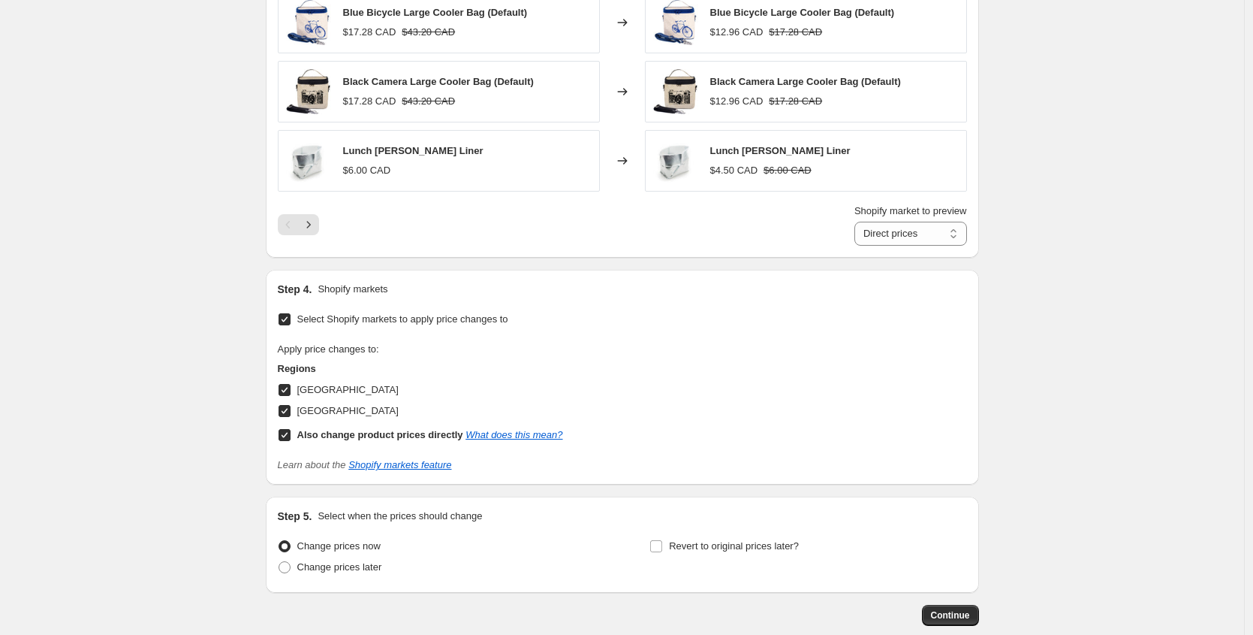
scroll to position [1368, 0]
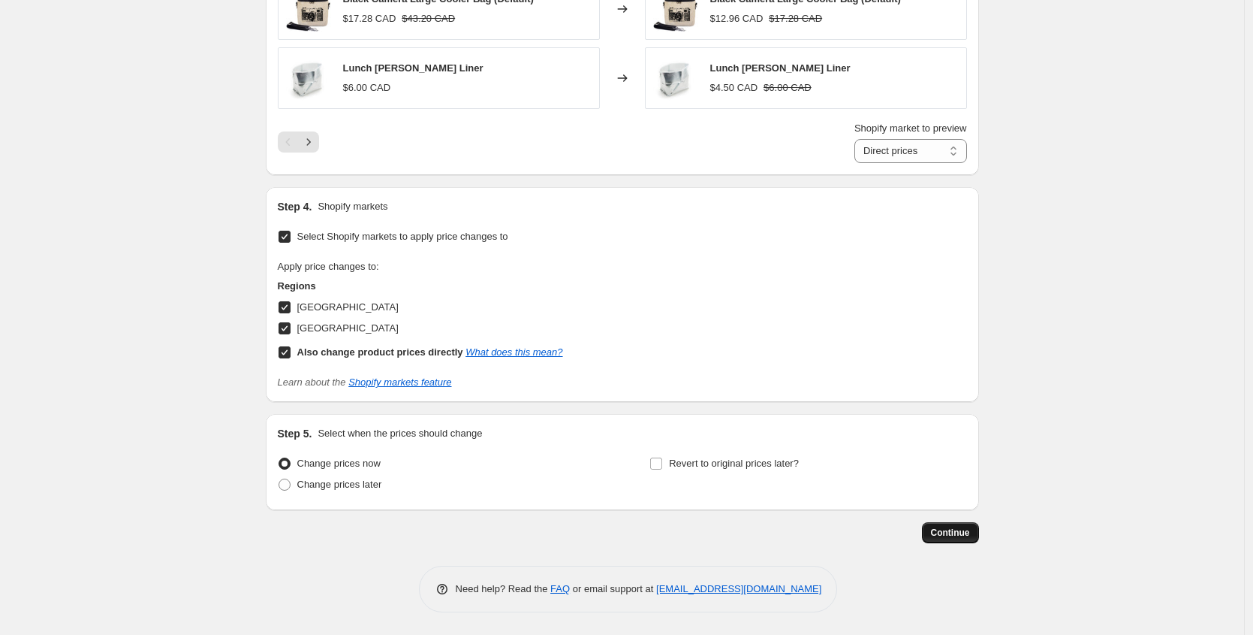
click at [959, 533] on span "Continue" at bounding box center [950, 532] width 39 height 12
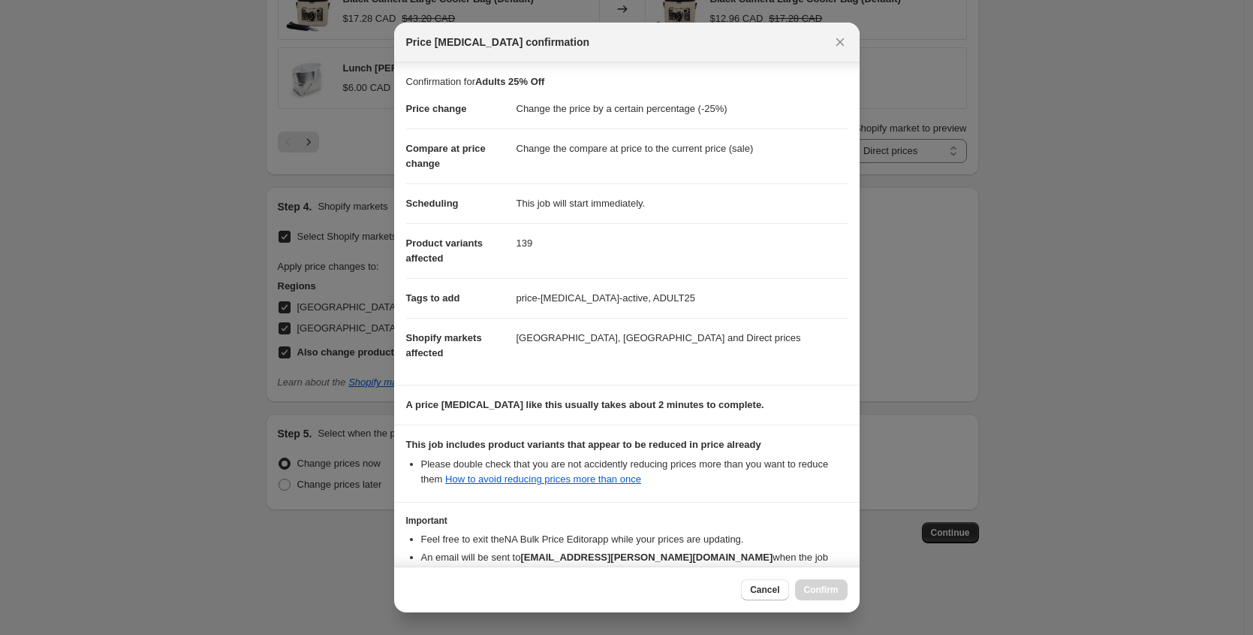
scroll to position [92, 0]
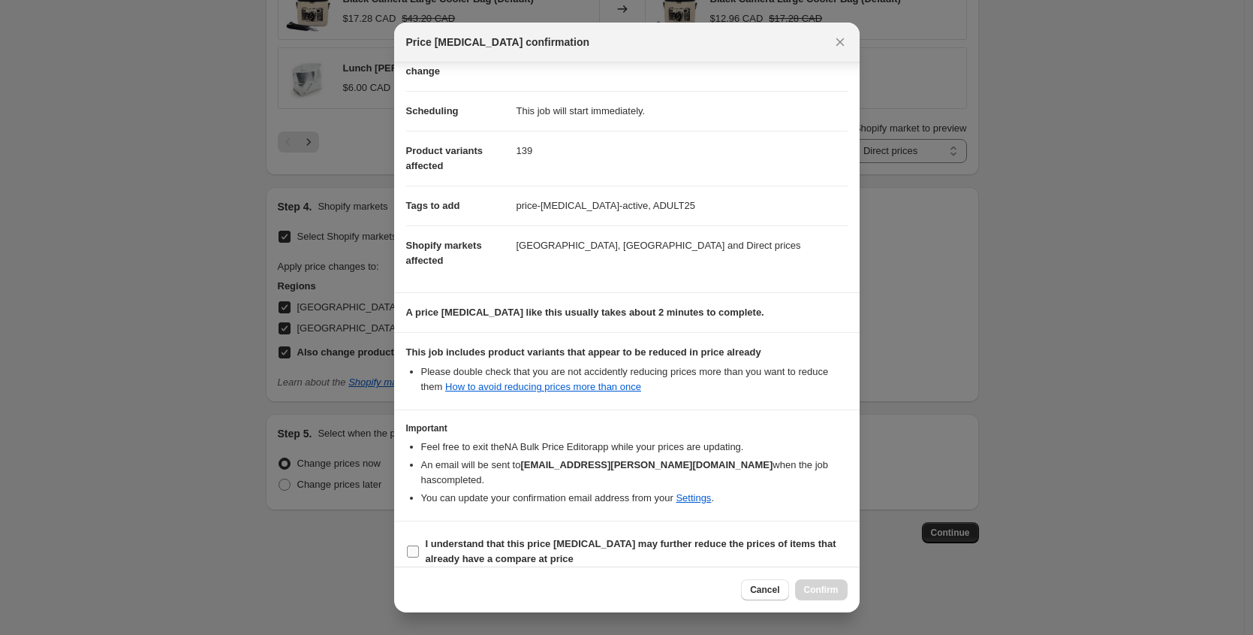
click at [460, 541] on b "I understand that this price change job may further reduce the prices of items …" at bounding box center [631, 551] width 411 height 26
click at [419, 545] on input "I understand that this price change job may further reduce the prices of items …" at bounding box center [413, 551] width 12 height 12
checkbox input "true"
click at [817, 587] on span "Confirm" at bounding box center [821, 590] width 35 height 12
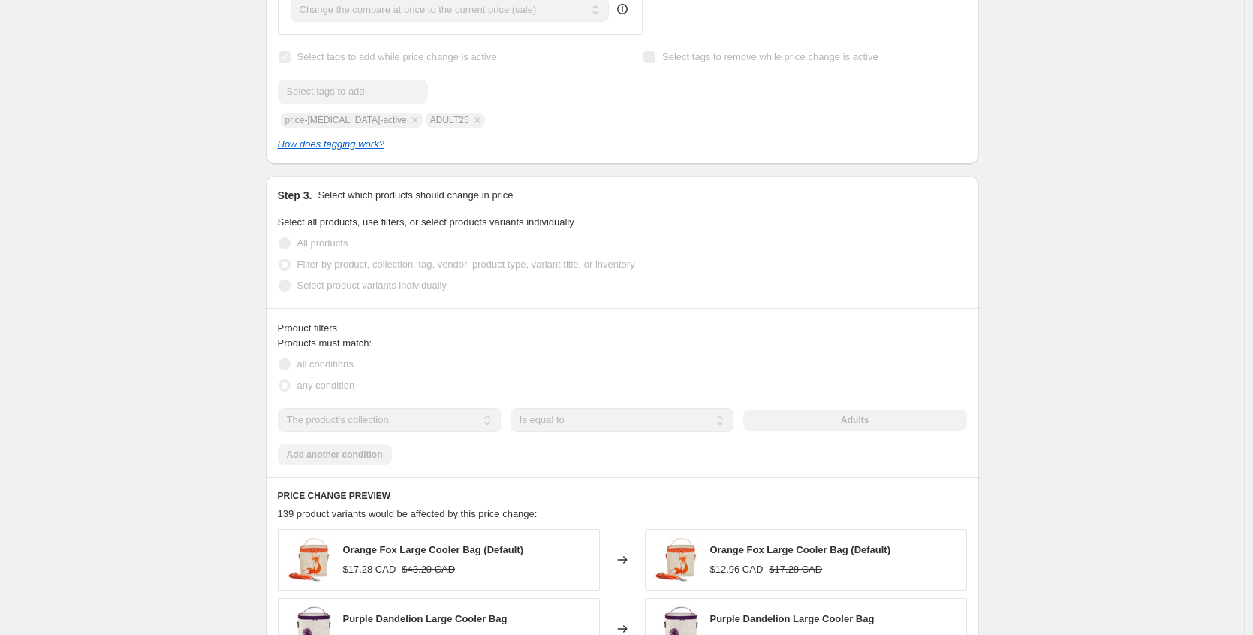
scroll to position [16, 0]
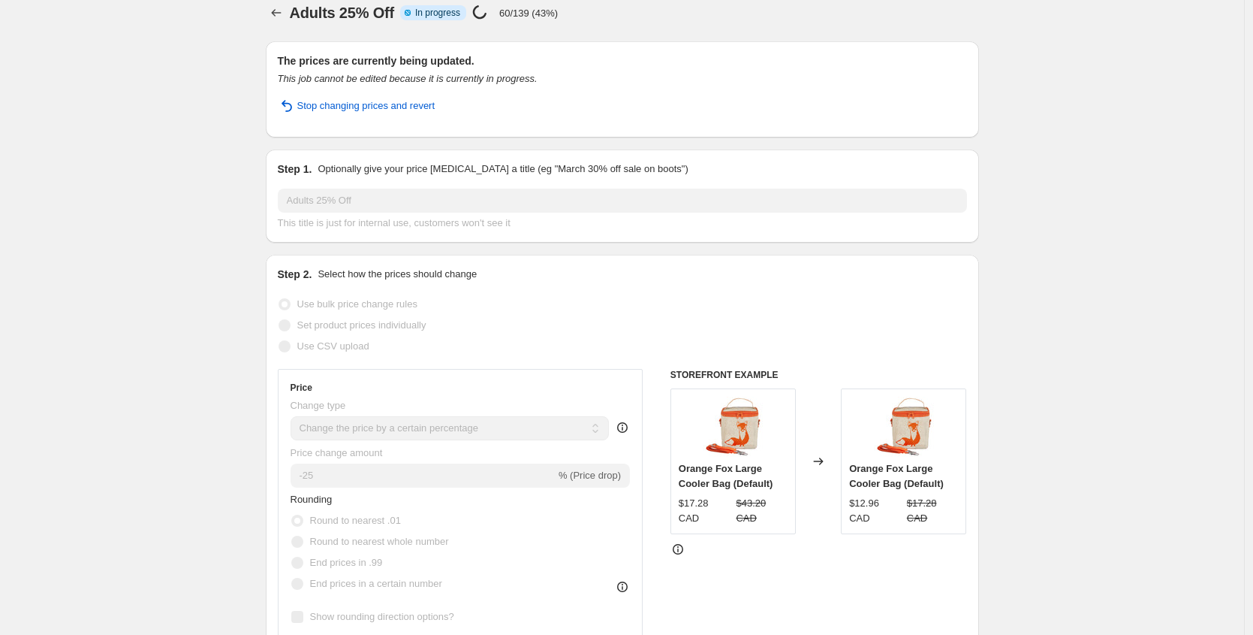
click at [638, 8] on div "Adults 25% Off Info Partially complete In progress Price change job in progress…" at bounding box center [634, 12] width 689 height 21
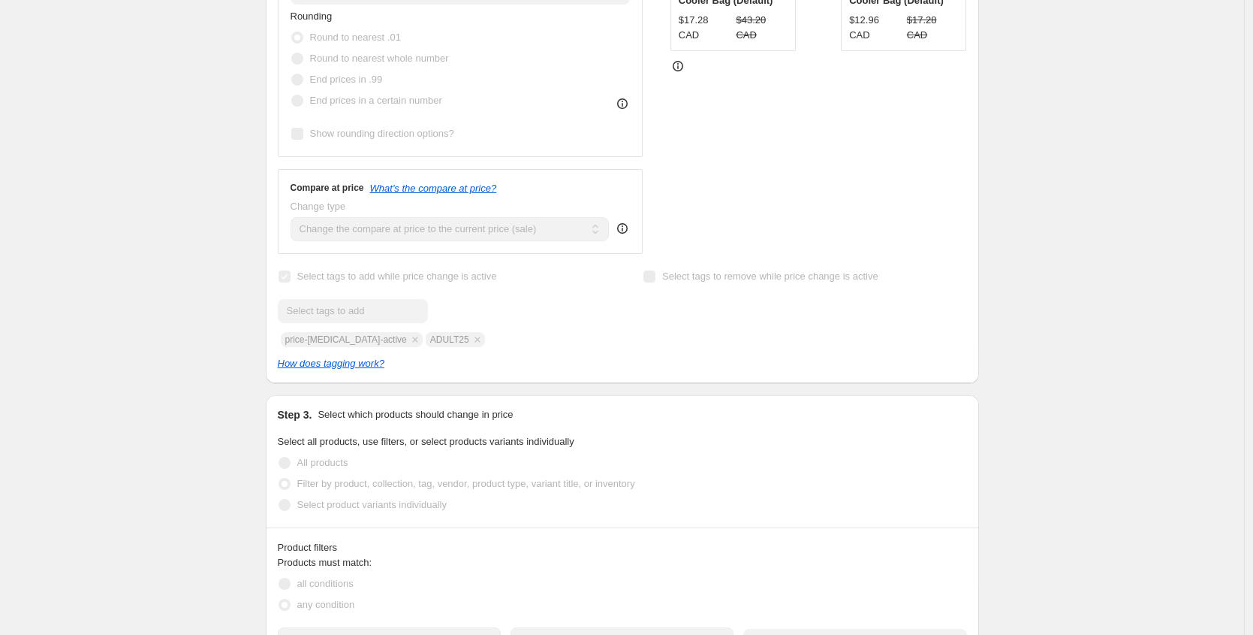
click at [164, 294] on div "Adults 25% Off. This page is ready Adults 25% Off Info Partially complete In pr…" at bounding box center [622, 539] width 1244 height 2077
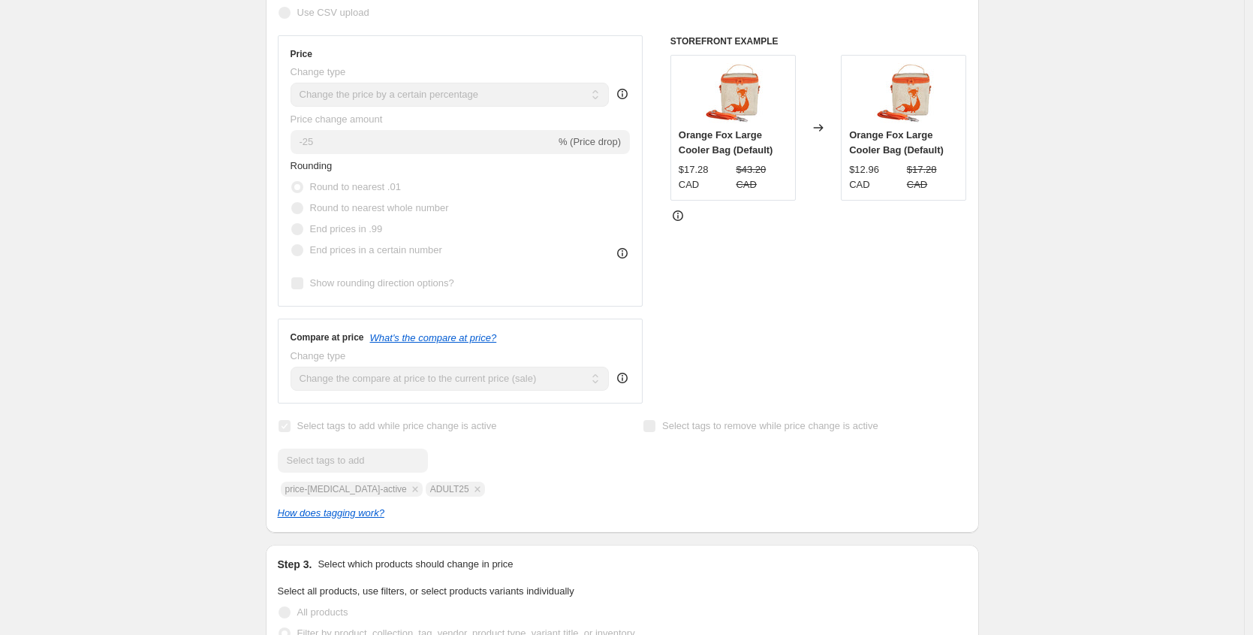
scroll to position [0, 0]
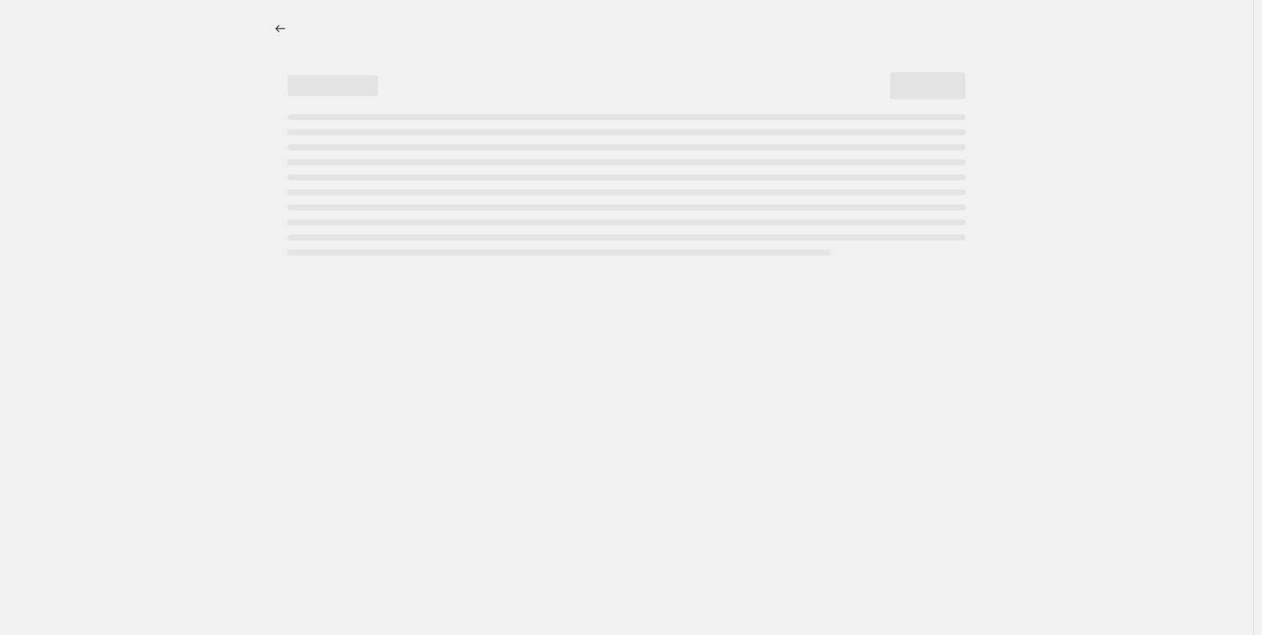
select select "percentage"
select select "collection"
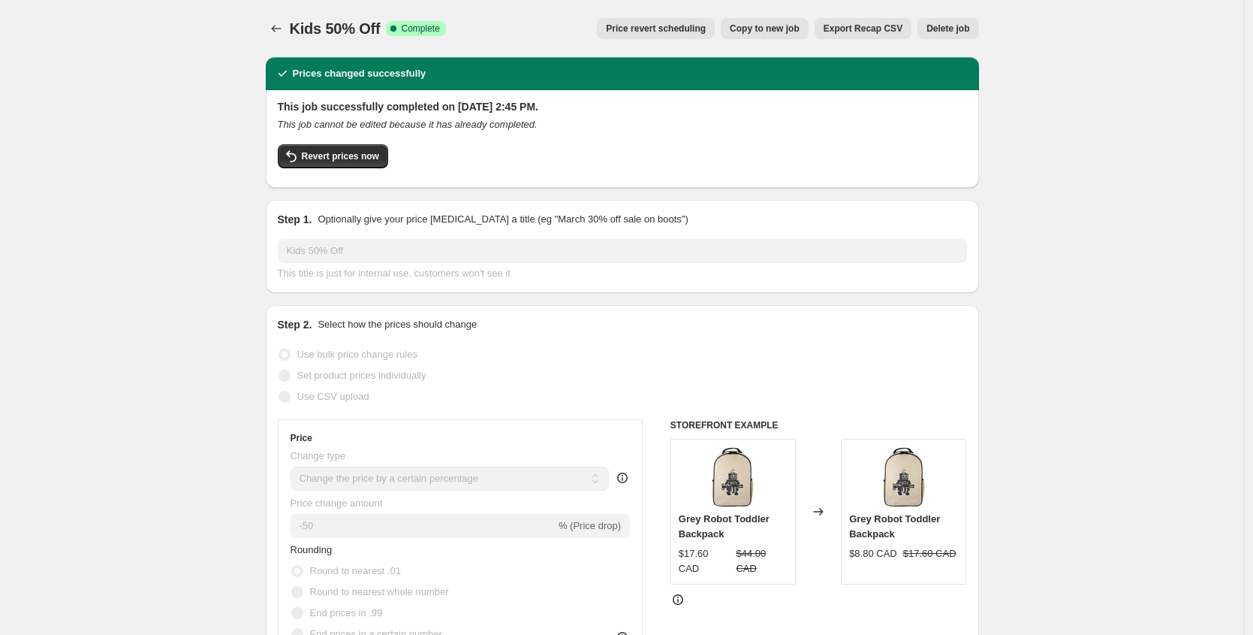
select select "percentage"
select select "collection"
